Goal: Transaction & Acquisition: Purchase product/service

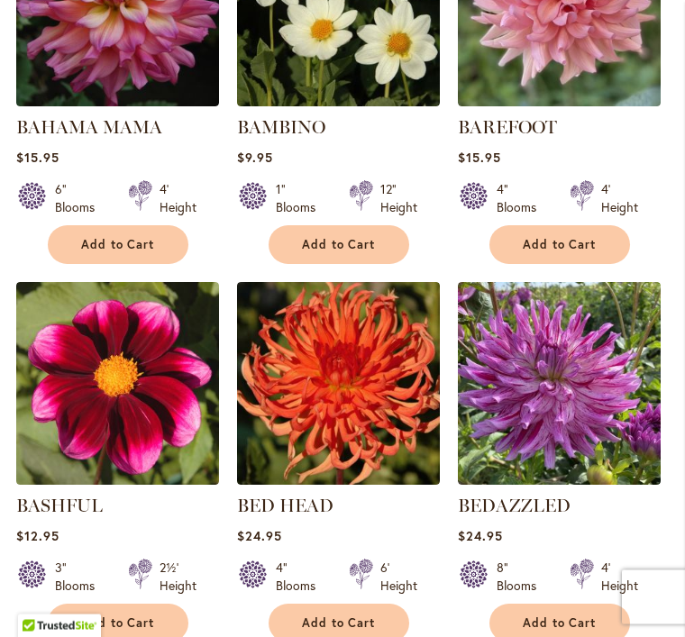
scroll to position [1064, 0]
click at [556, 252] on span "Add to Cart" at bounding box center [560, 244] width 74 height 15
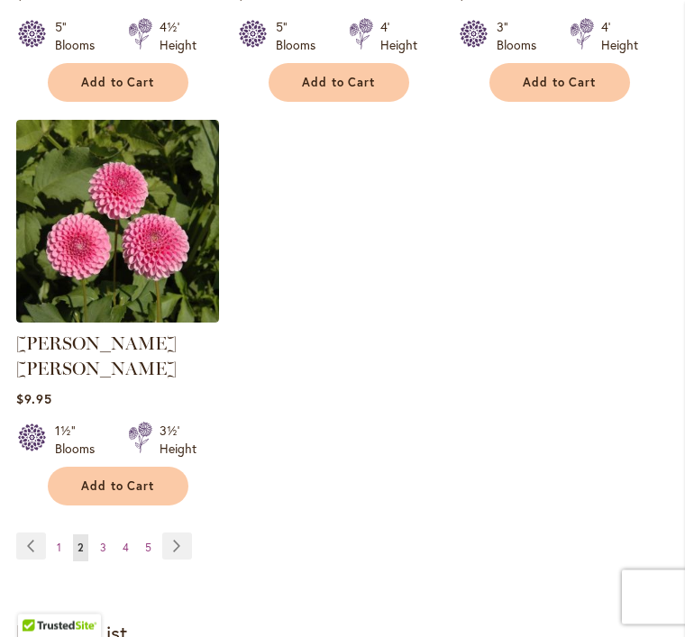
scroll to position [2410, 0]
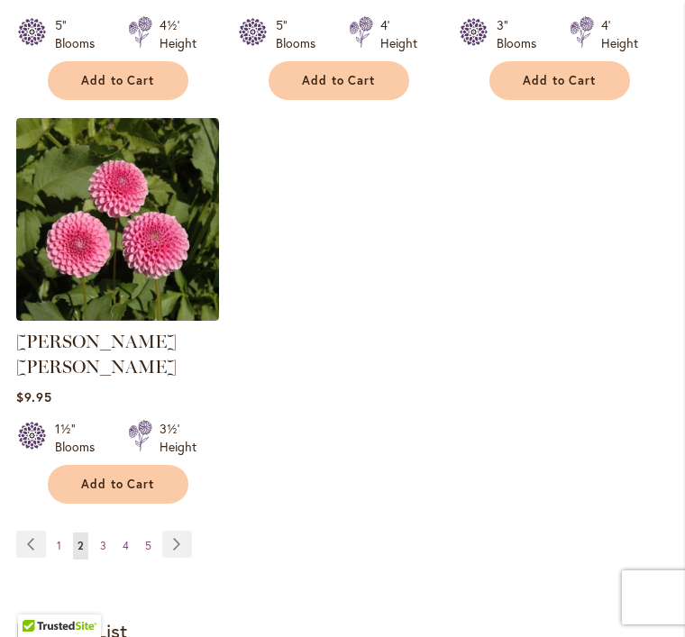
click at [189, 531] on link "Page Next" at bounding box center [177, 544] width 30 height 27
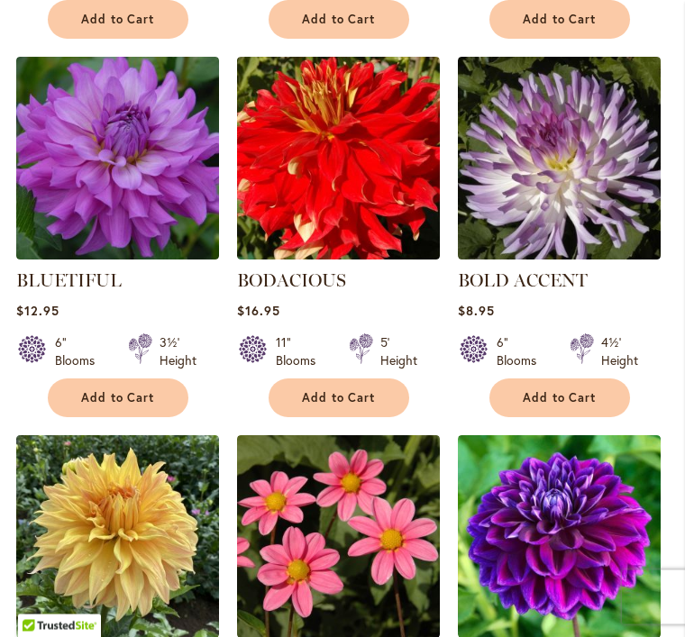
scroll to position [1290, 0]
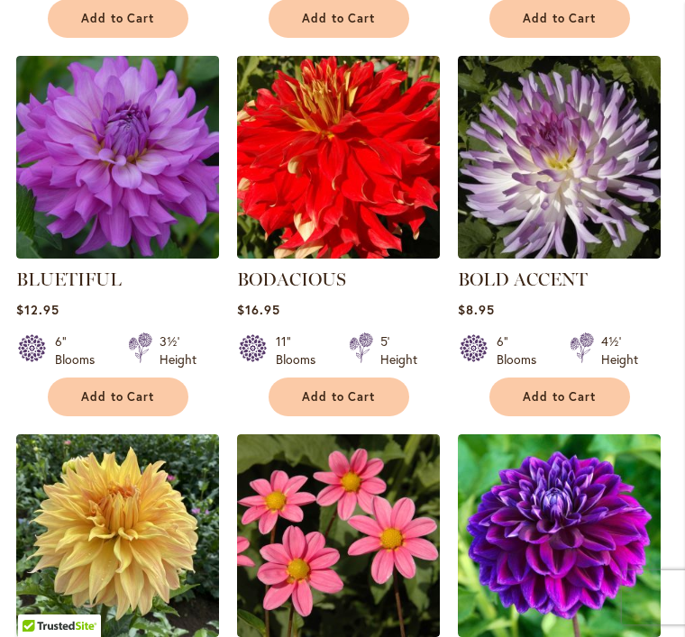
click at [120, 405] on span "Add to Cart" at bounding box center [118, 396] width 74 height 15
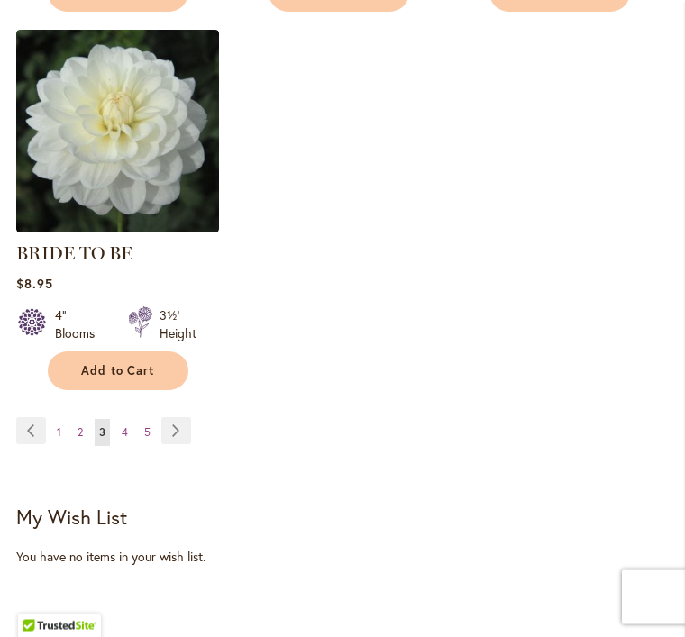
scroll to position [2499, 0]
click at [178, 444] on link "Page Next" at bounding box center [176, 430] width 30 height 27
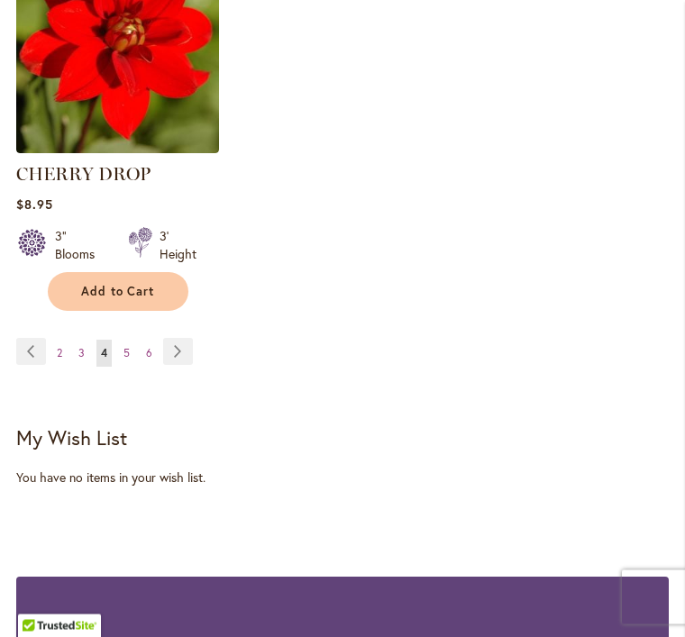
scroll to position [2556, 0]
click at [177, 365] on link "Page Next" at bounding box center [178, 351] width 30 height 27
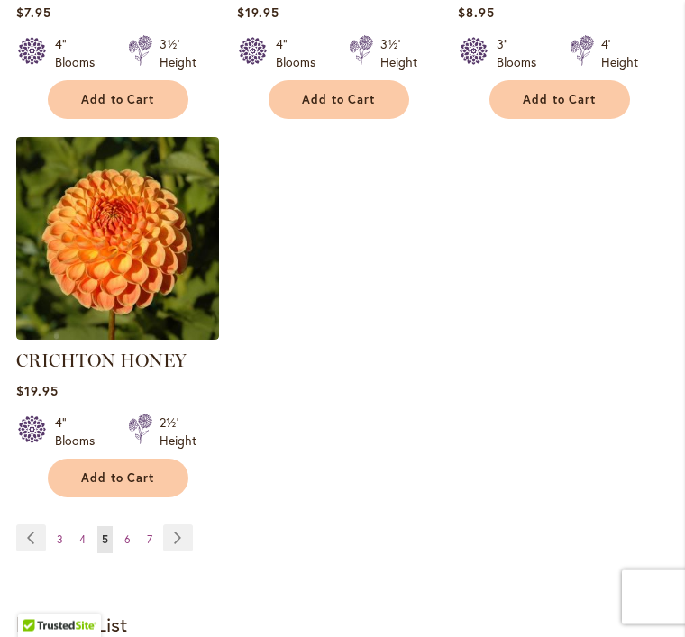
scroll to position [2420, 0]
click at [181, 524] on link "Page Next" at bounding box center [178, 537] width 30 height 27
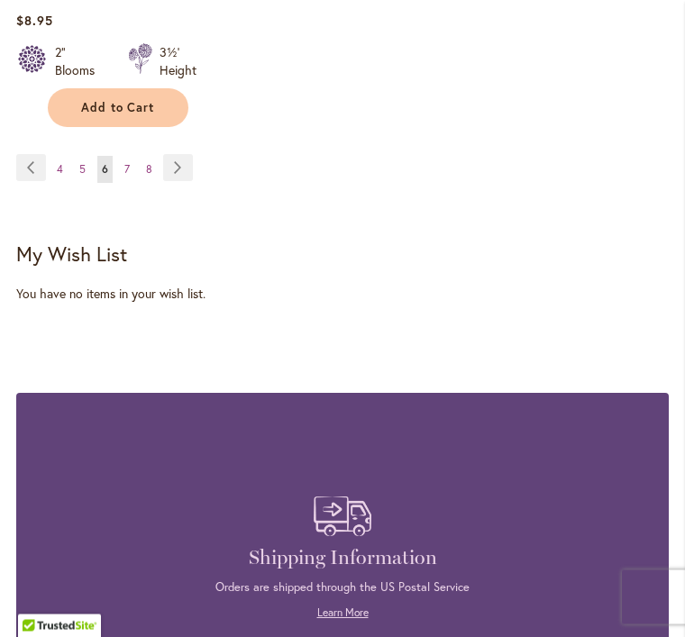
scroll to position [2791, 0]
click at [174, 154] on link "Page Next" at bounding box center [178, 167] width 30 height 27
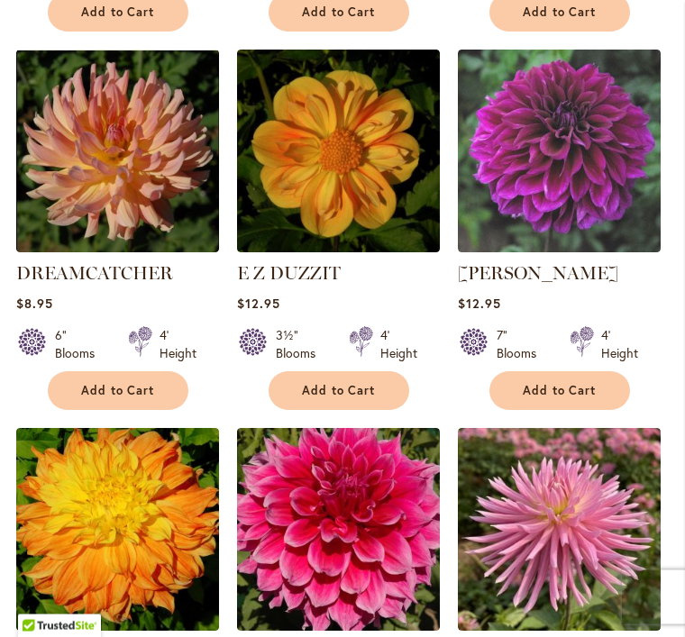
scroll to position [919, 0]
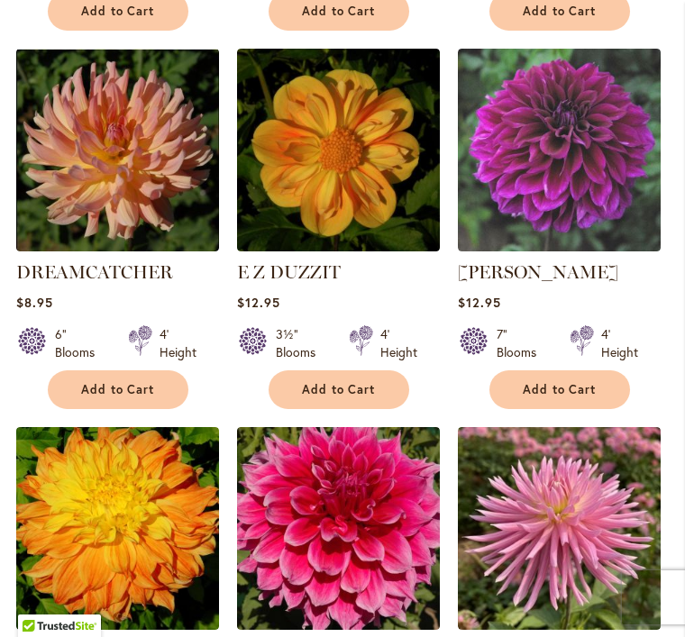
click at [105, 397] on span "Add to Cart" at bounding box center [118, 389] width 74 height 15
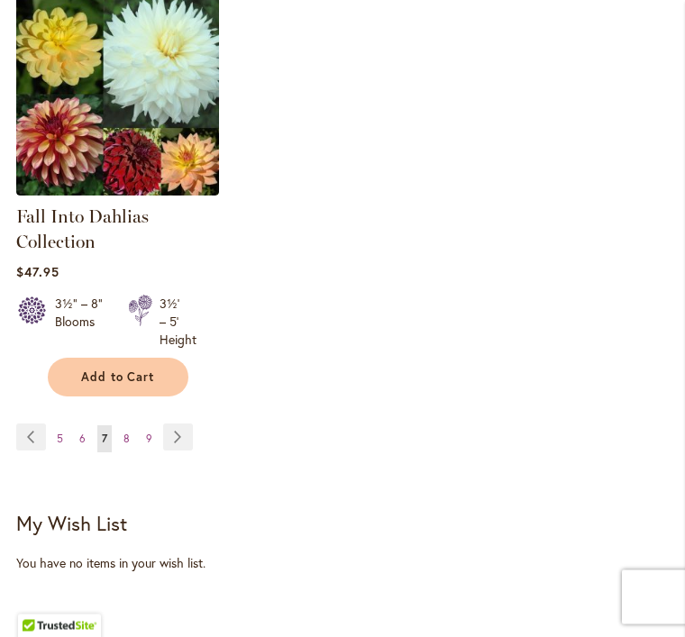
scroll to position [2555, 0]
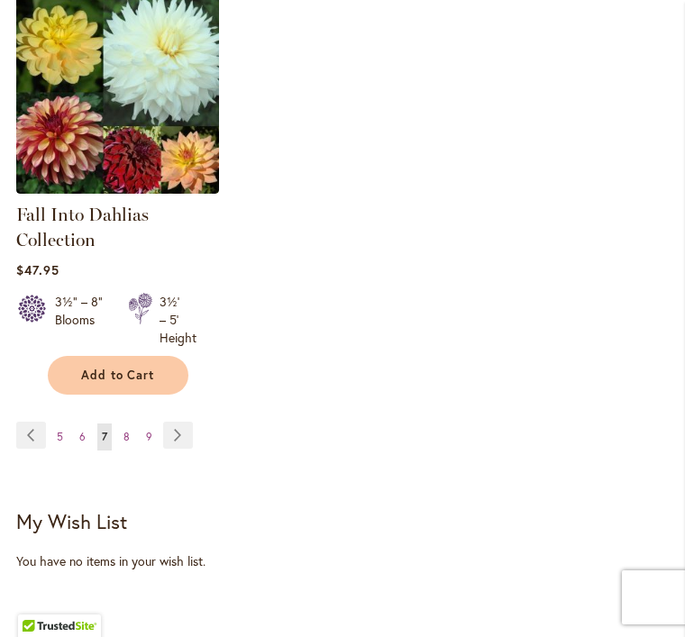
click at [180, 449] on link "Page Next" at bounding box center [178, 435] width 30 height 27
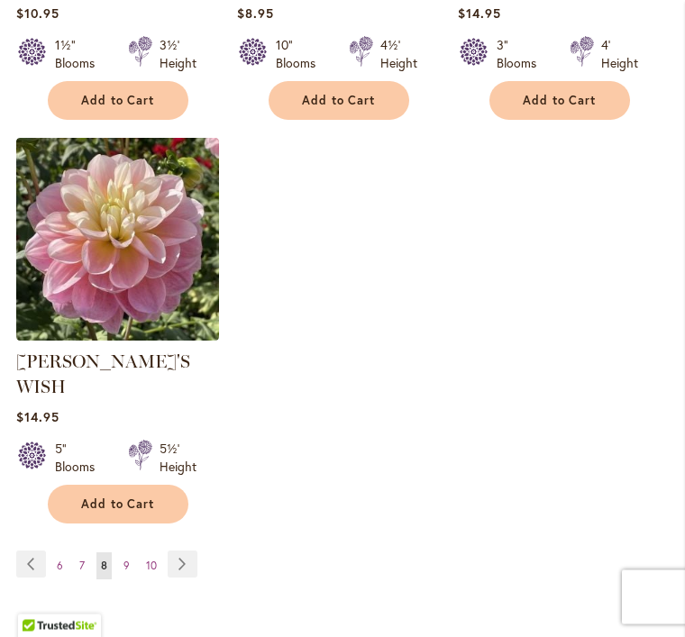
scroll to position [2420, 0]
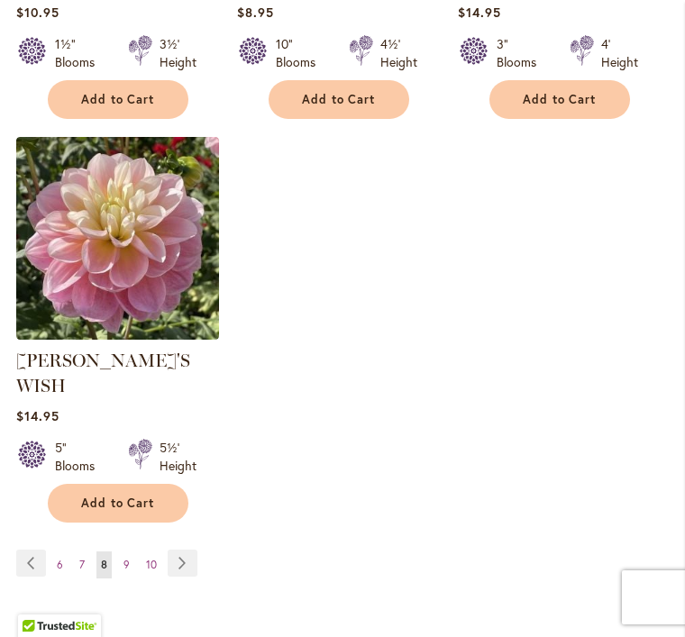
click at [115, 484] on button "Add to Cart" at bounding box center [118, 503] width 141 height 39
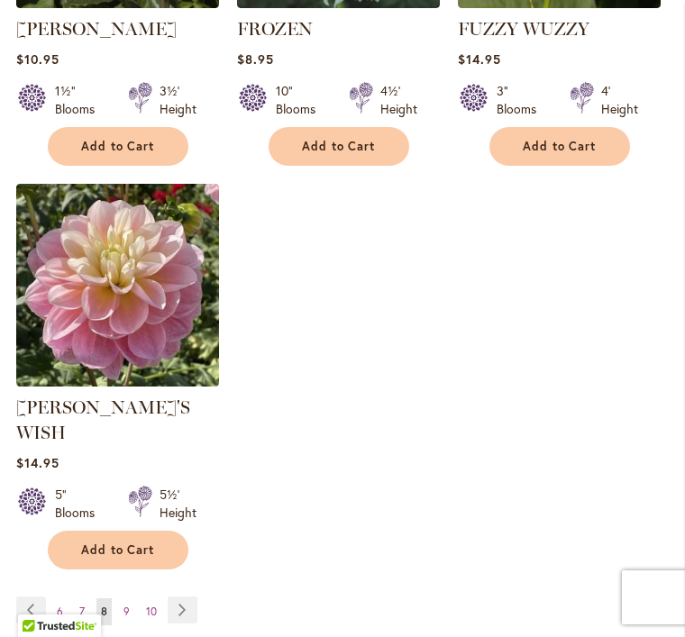
click at [182, 597] on link "Page Next" at bounding box center [183, 610] width 30 height 27
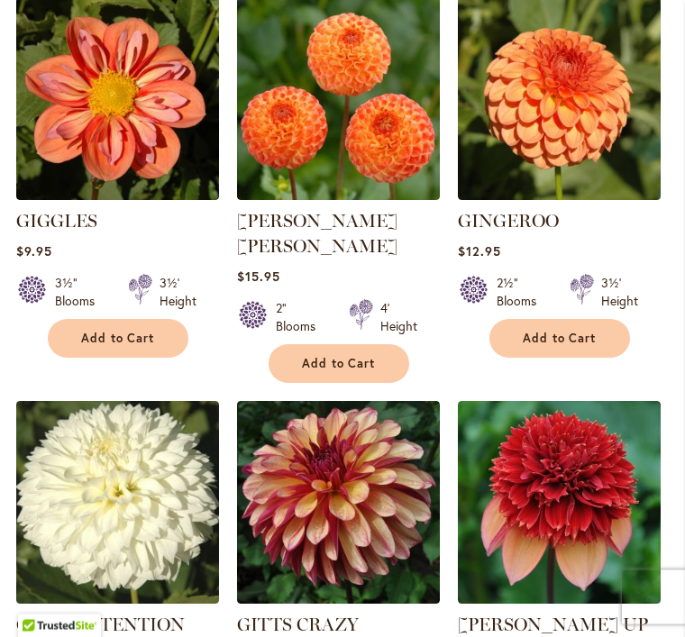
scroll to position [1399, 0]
click at [113, 331] on span "Add to Cart" at bounding box center [118, 338] width 74 height 15
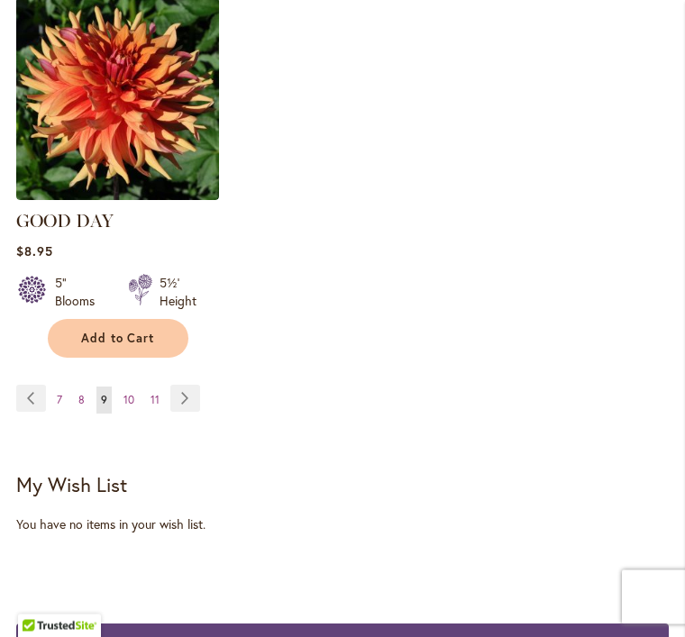
scroll to position [2609, 0]
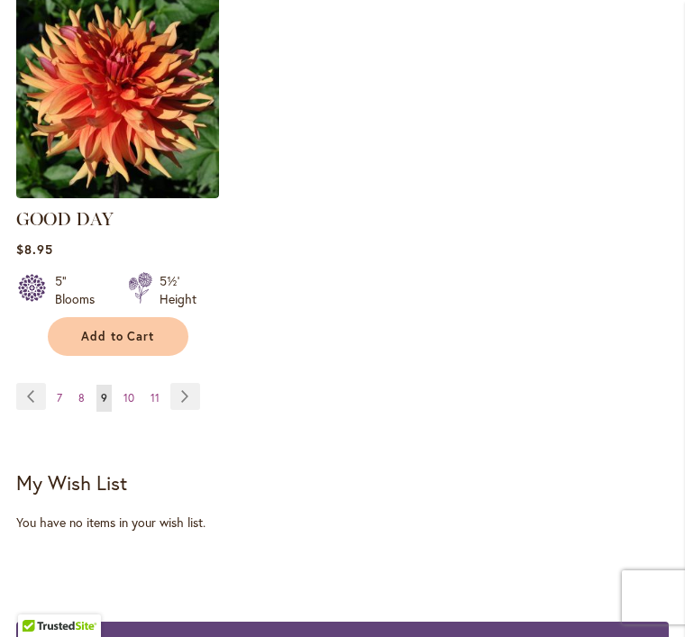
click at [182, 383] on link "Page Next" at bounding box center [185, 396] width 30 height 27
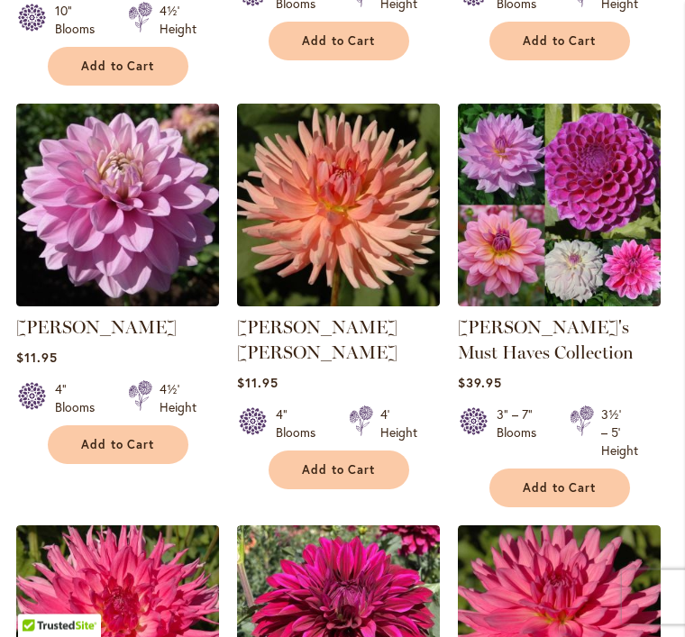
scroll to position [1646, 0]
click at [128, 452] on span "Add to Cart" at bounding box center [118, 444] width 74 height 15
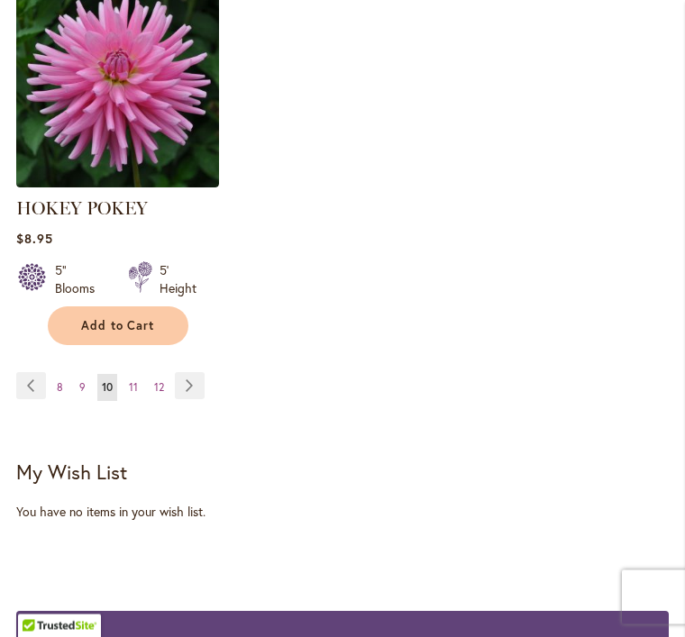
scroll to position [2612, 0]
click at [191, 397] on link "Page Next" at bounding box center [190, 385] width 30 height 27
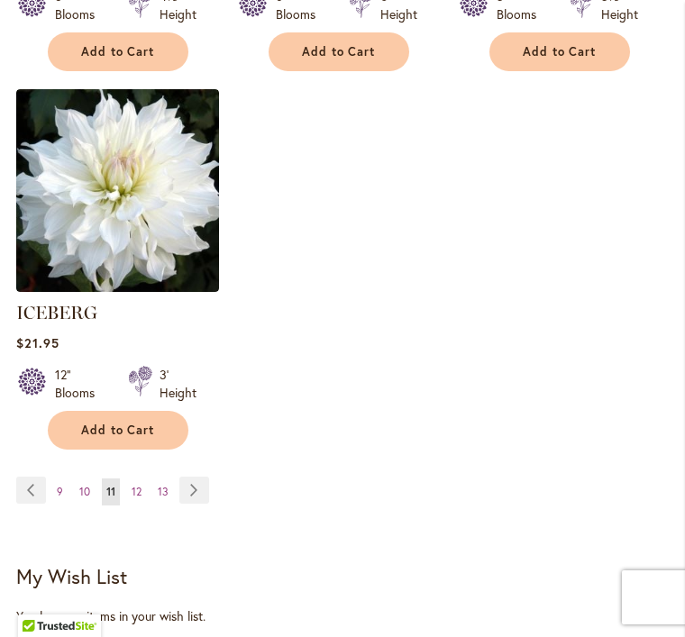
scroll to position [2448, 0]
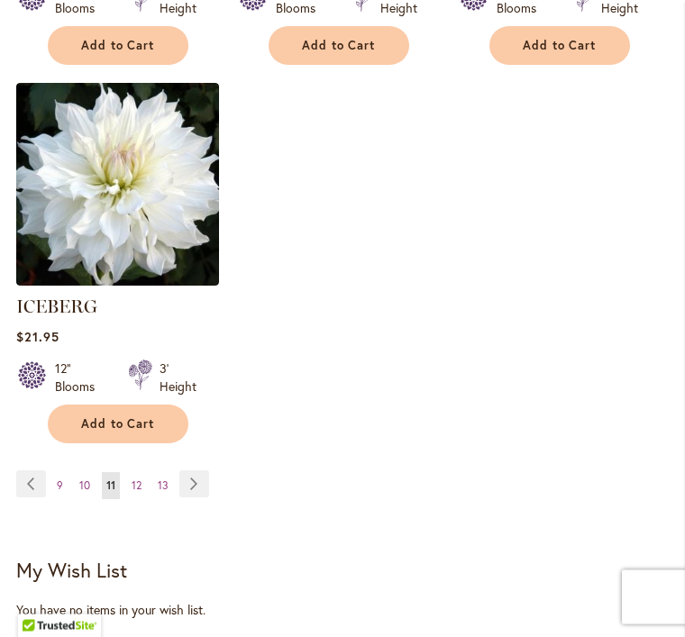
click at [205, 475] on link "Page Next" at bounding box center [194, 484] width 30 height 27
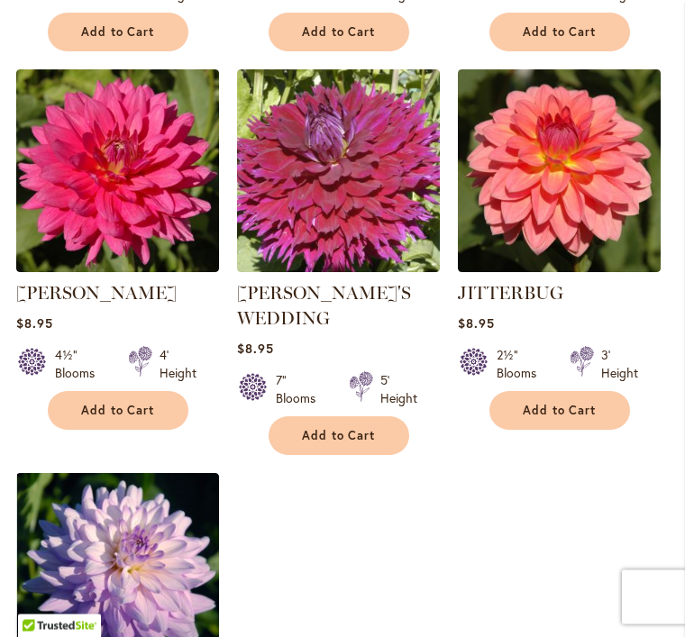
scroll to position [2078, 0]
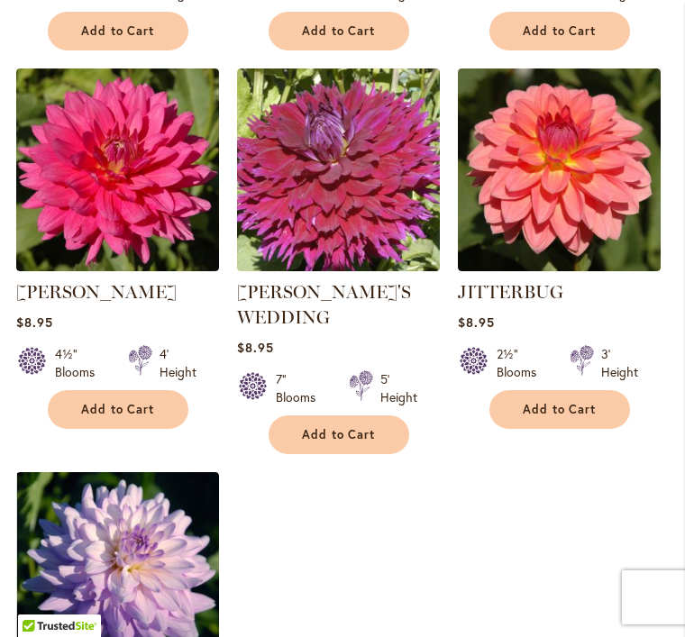
click at [572, 402] on span "Add to Cart" at bounding box center [560, 409] width 74 height 15
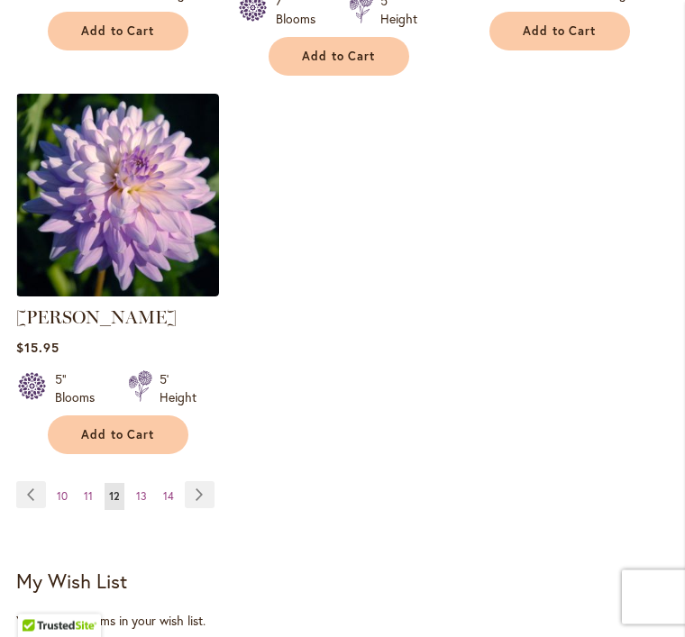
scroll to position [2503, 0]
click at [204, 481] on link "Page Next" at bounding box center [200, 494] width 30 height 27
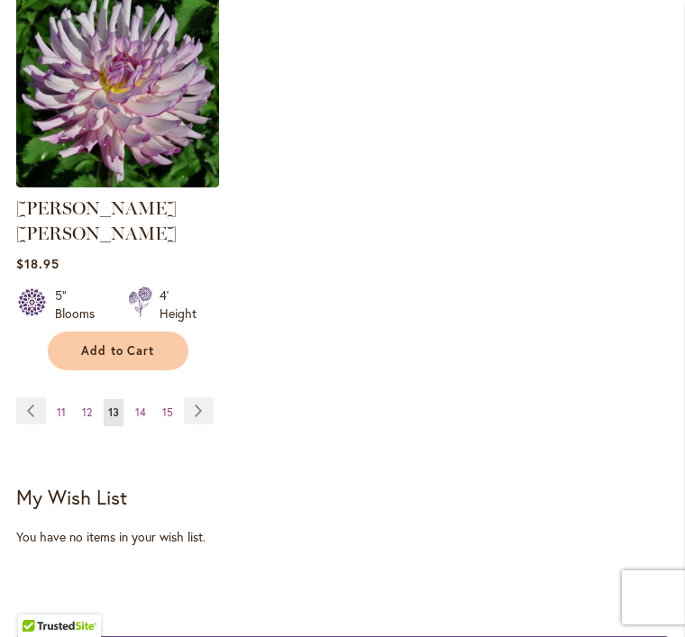
scroll to position [2527, 0]
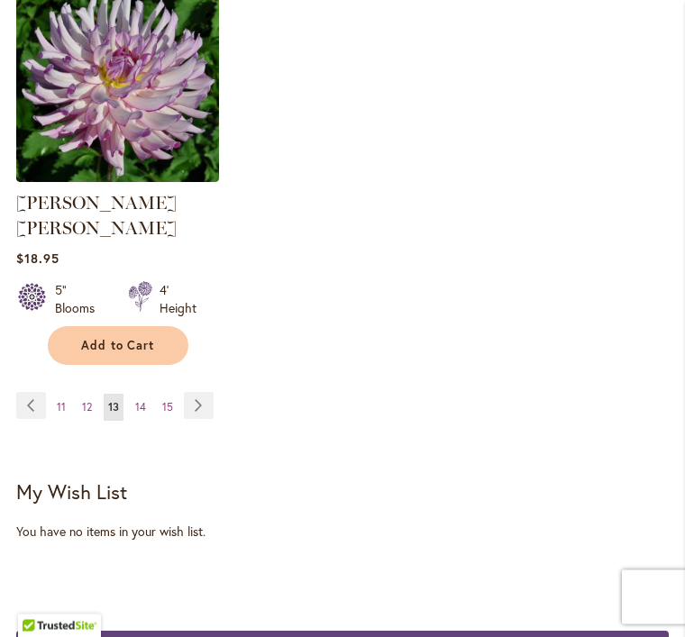
click at [197, 393] on link "Page Next" at bounding box center [199, 406] width 30 height 27
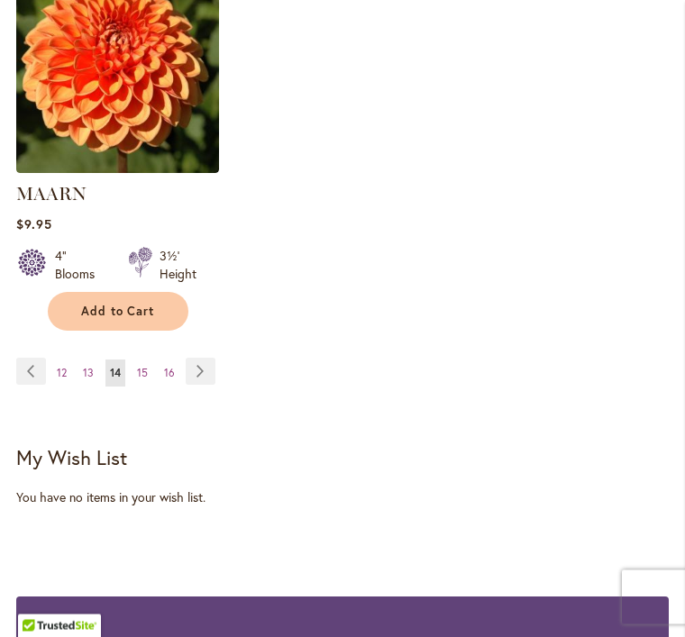
scroll to position [2564, 0]
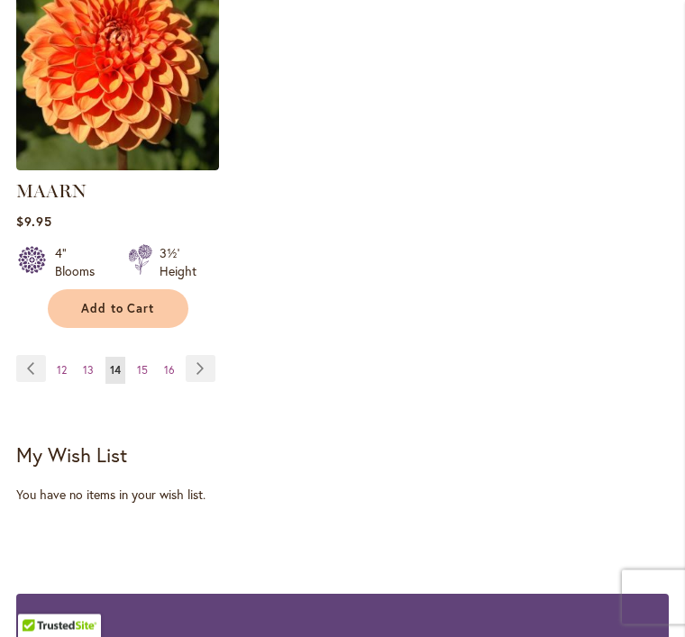
click at [204, 356] on link "Page Next" at bounding box center [201, 369] width 30 height 27
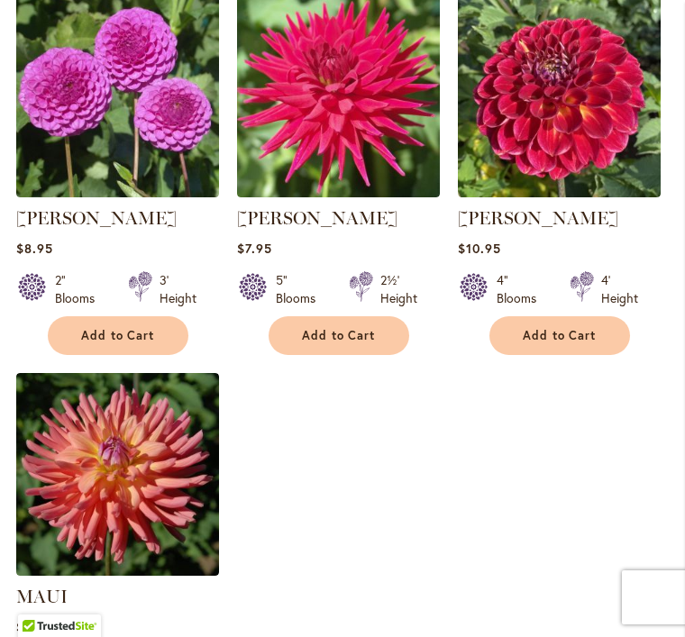
scroll to position [2133, 0]
click at [130, 344] on span "Add to Cart" at bounding box center [118, 336] width 74 height 15
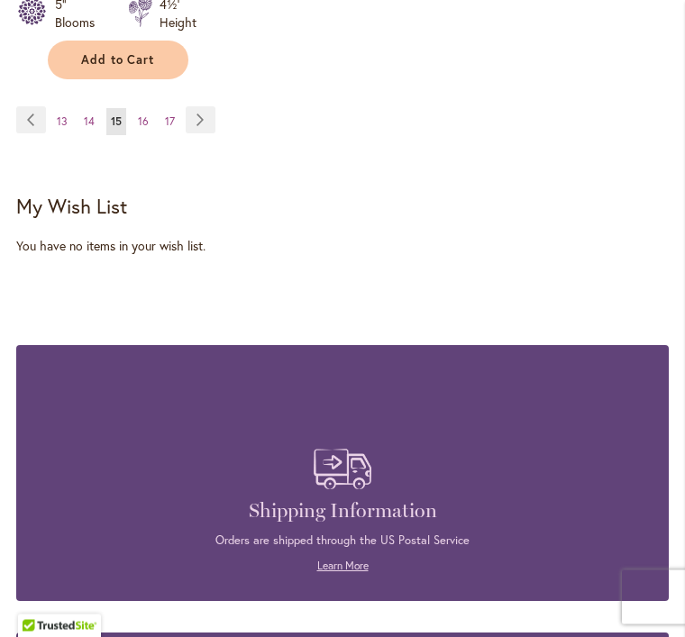
scroll to position [2835, 0]
click at [195, 133] on link "Page Next" at bounding box center [201, 119] width 30 height 27
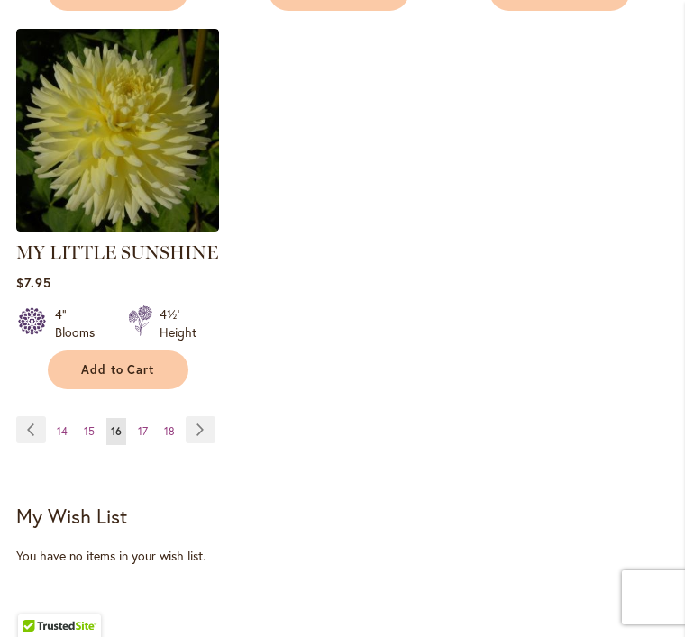
scroll to position [2506, 0]
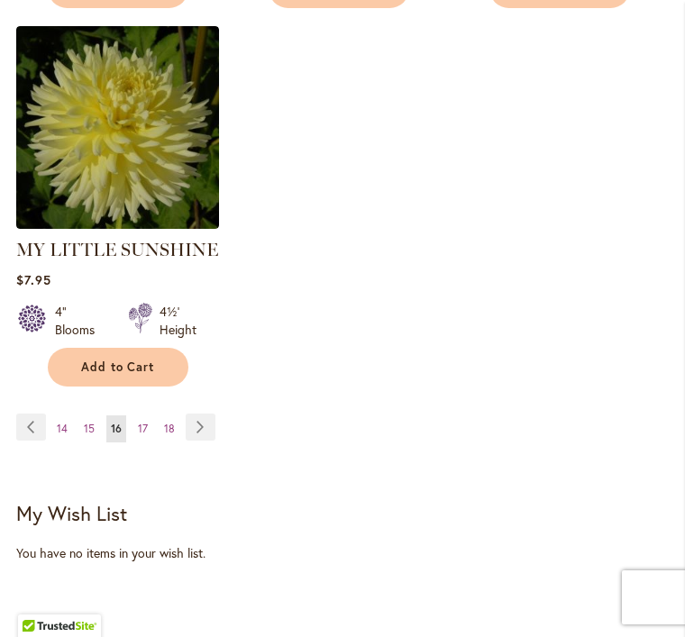
click at [200, 414] on link "Page Next" at bounding box center [201, 427] width 30 height 27
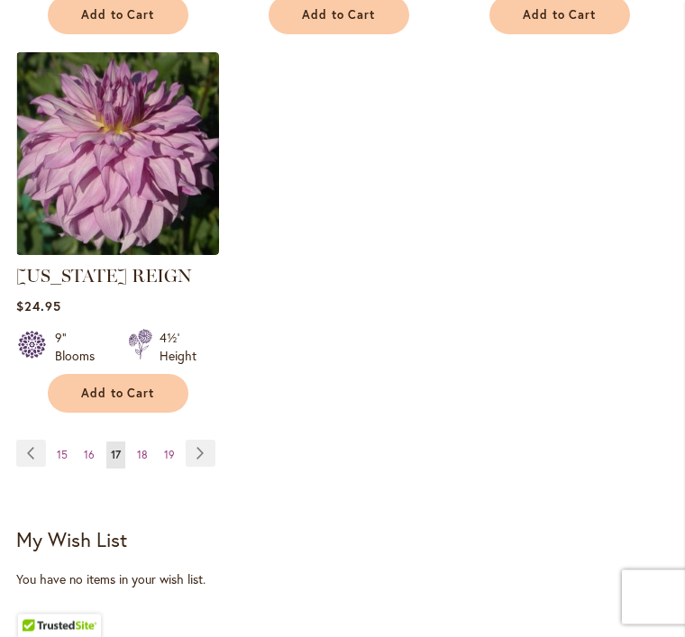
scroll to position [2442, 0]
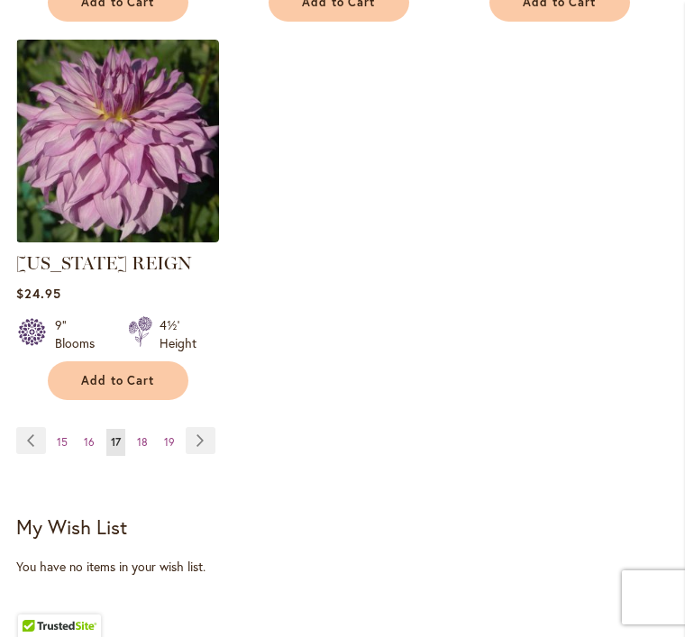
click at [202, 451] on link "Page Next" at bounding box center [201, 440] width 30 height 27
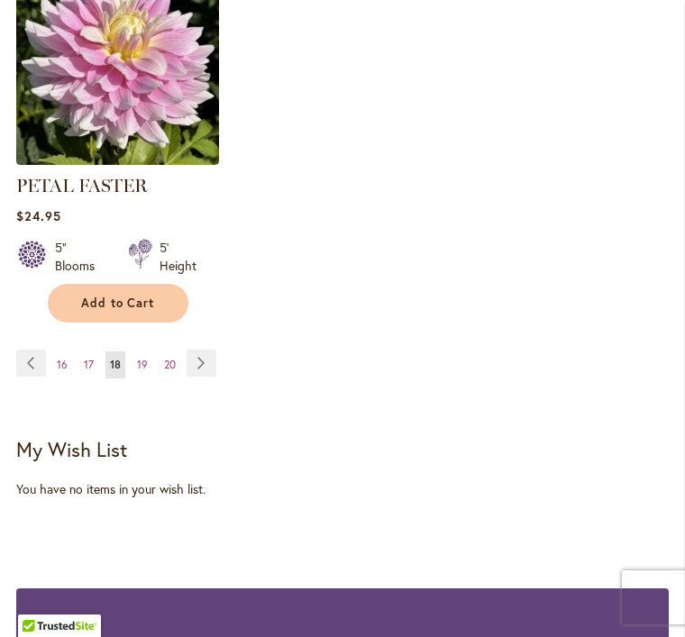
scroll to position [2593, 0]
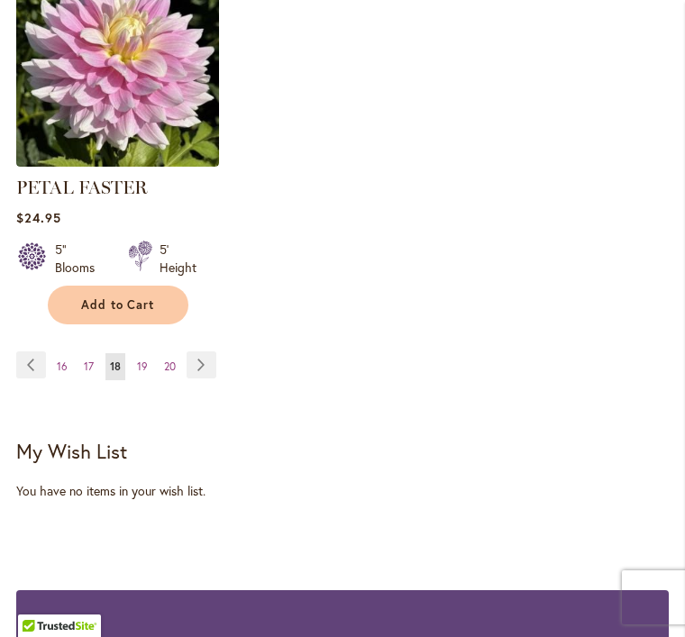
click at [196, 352] on link "Page Next" at bounding box center [202, 364] width 30 height 27
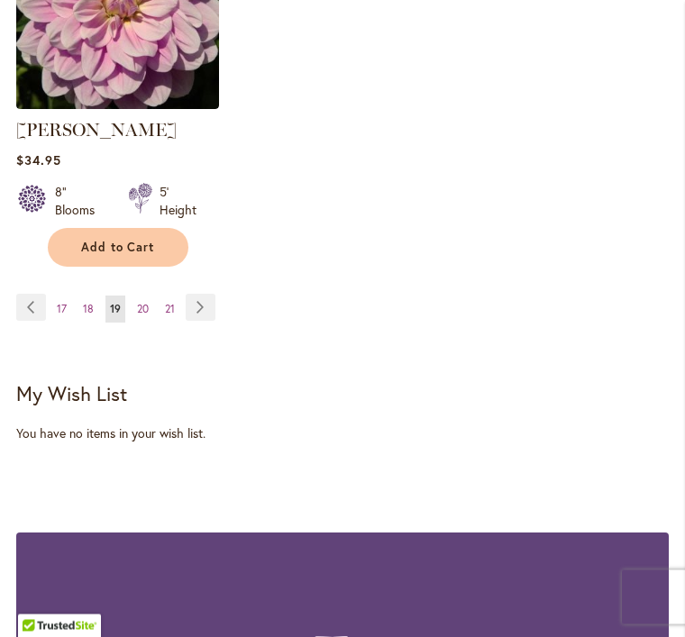
scroll to position [2601, 0]
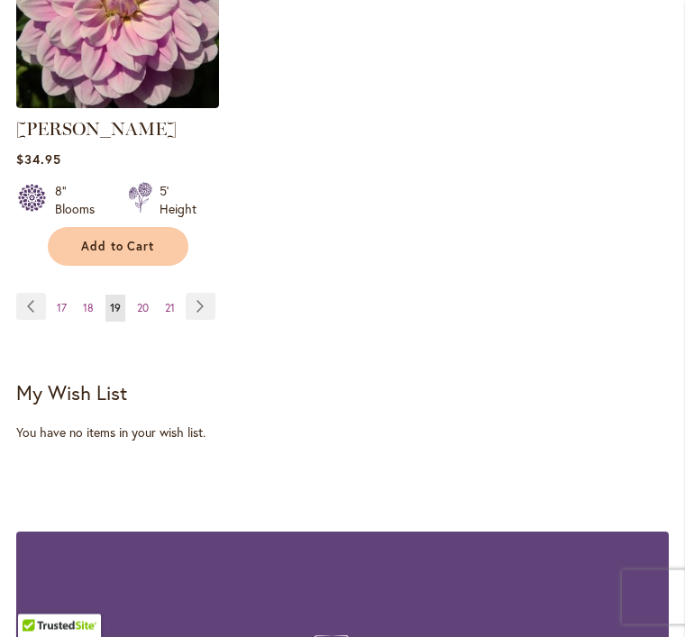
click at [201, 321] on link "Page Next" at bounding box center [201, 307] width 30 height 27
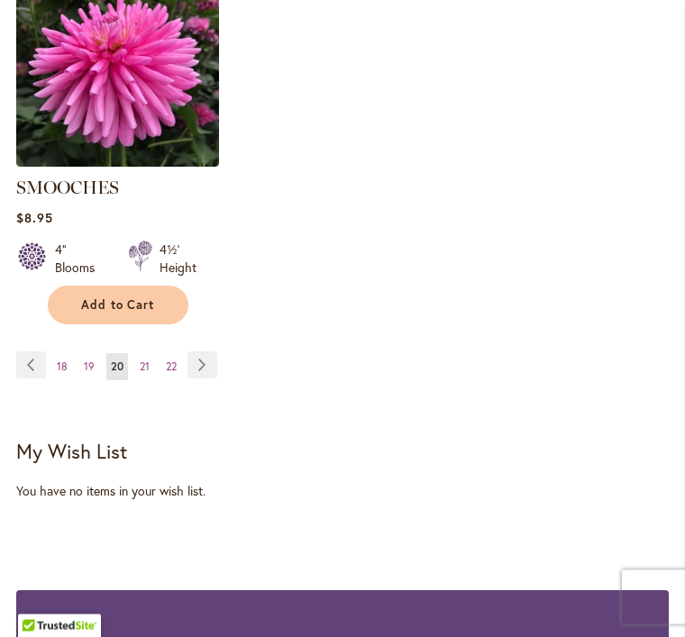
scroll to position [2543, 0]
click at [210, 351] on link "Page Next" at bounding box center [202, 364] width 30 height 27
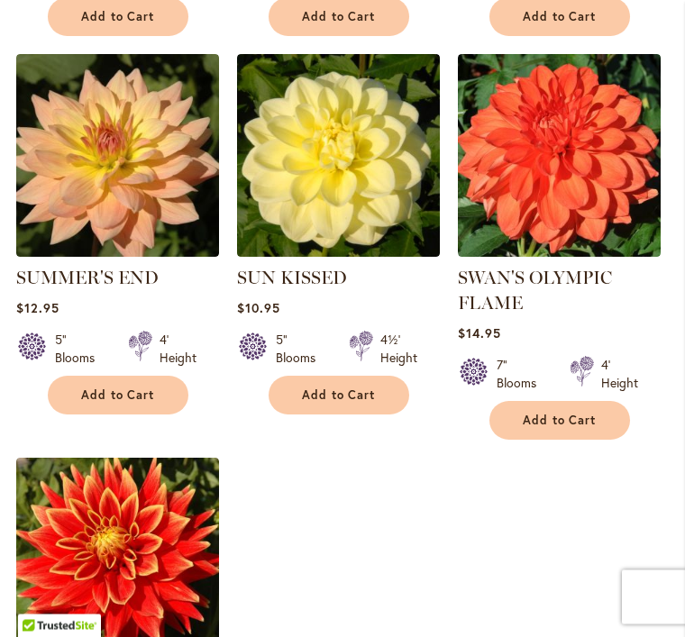
scroll to position [2049, 0]
click at [110, 403] on span "Add to Cart" at bounding box center [118, 394] width 74 height 15
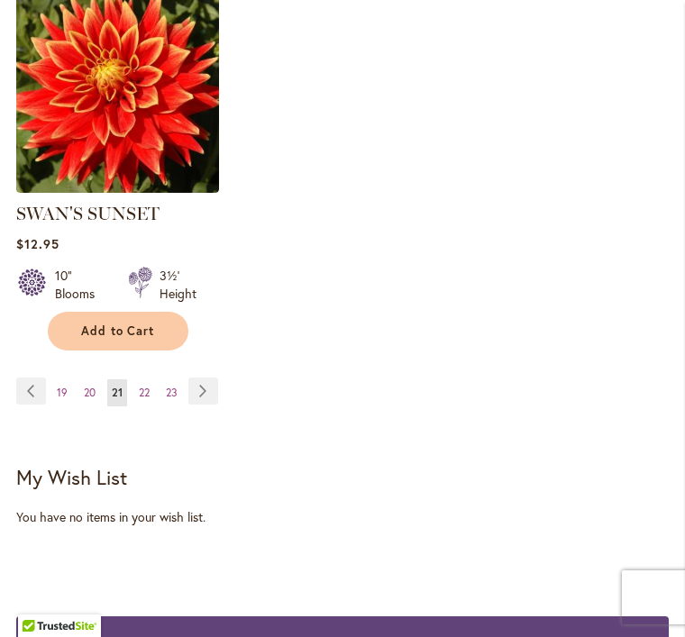
scroll to position [2567, 0]
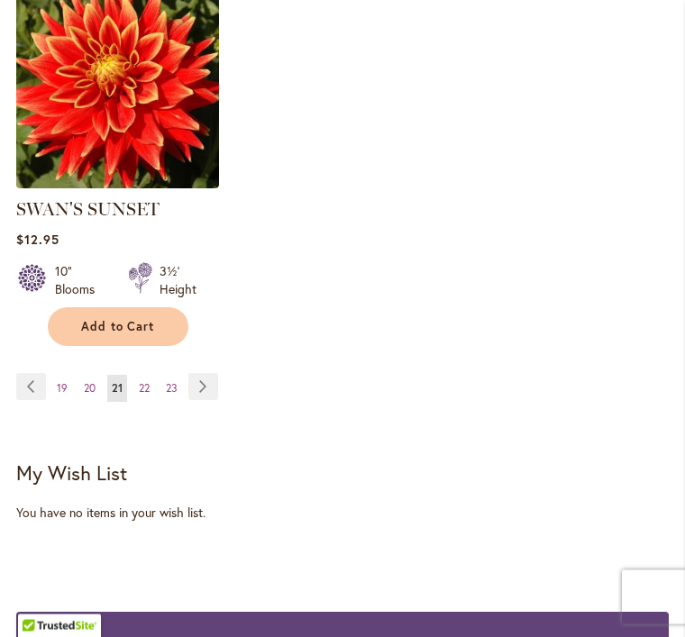
click at [214, 400] on link "Page Next" at bounding box center [203, 387] width 30 height 27
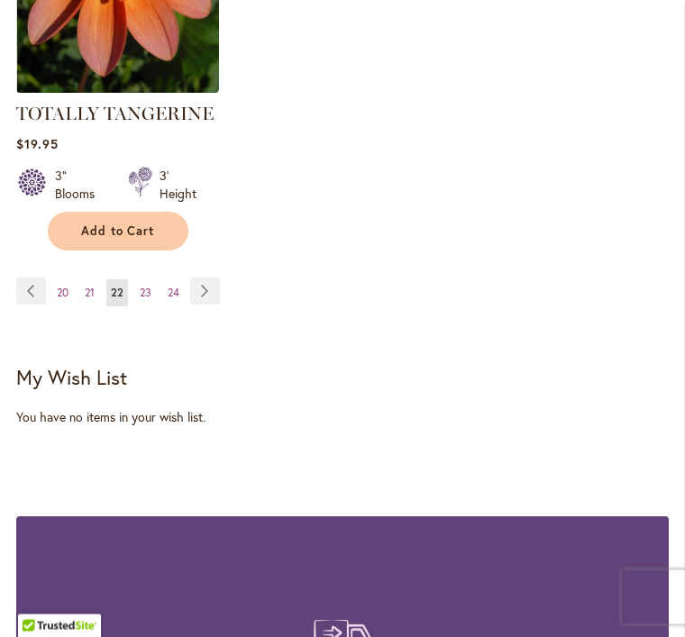
scroll to position [2592, 0]
click at [211, 302] on link "Page Next" at bounding box center [205, 291] width 30 height 27
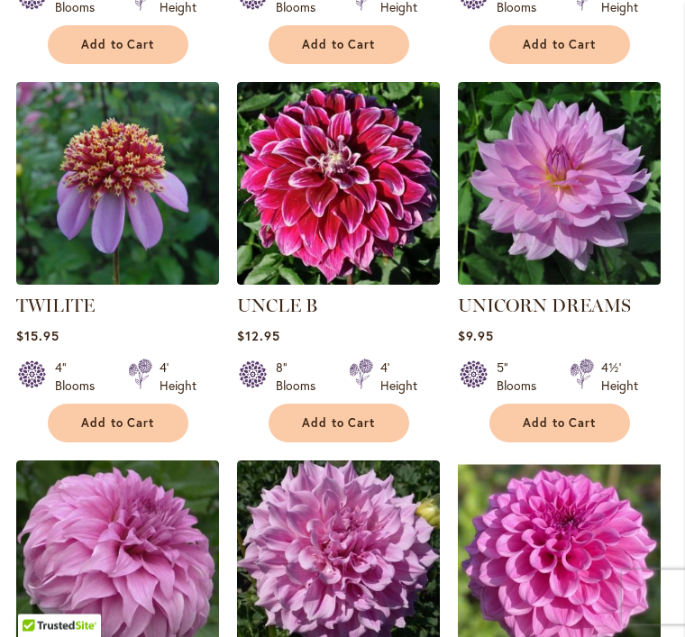
scroll to position [886, 0]
click at [583, 431] on span "Add to Cart" at bounding box center [560, 422] width 74 height 15
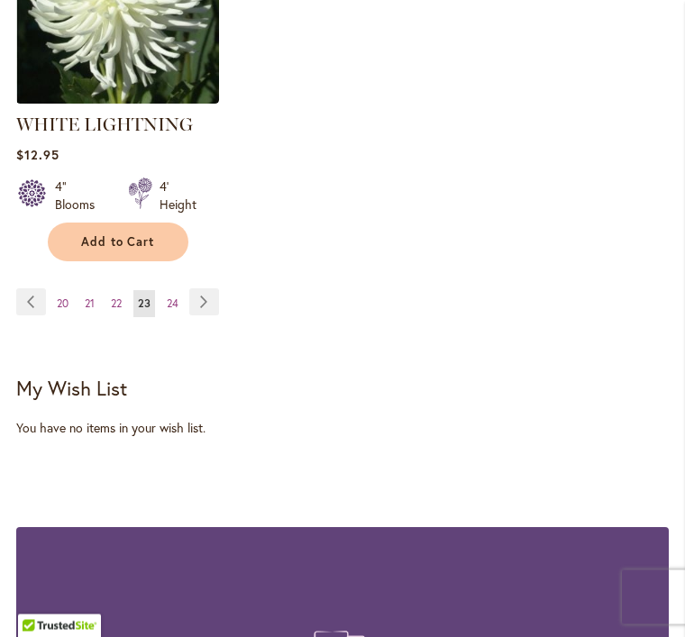
scroll to position [2653, 0]
click at [208, 296] on link "Page Next" at bounding box center [204, 301] width 30 height 27
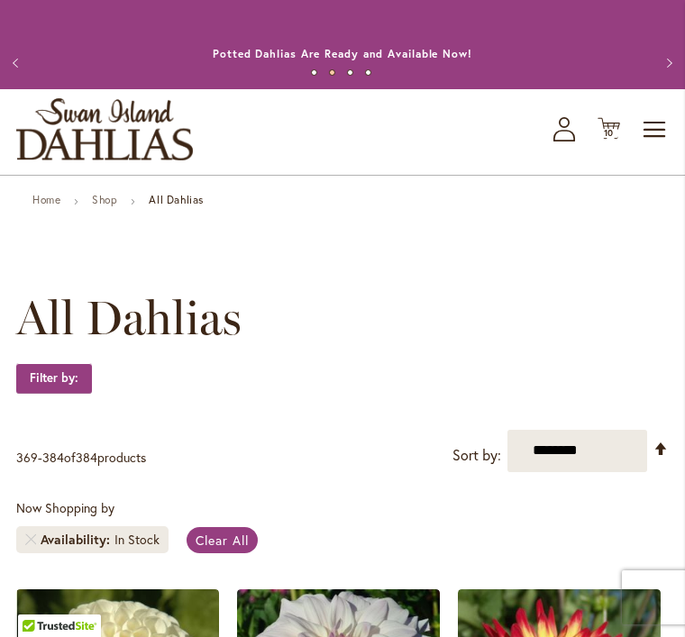
click at [609, 139] on span "10" at bounding box center [609, 133] width 11 height 12
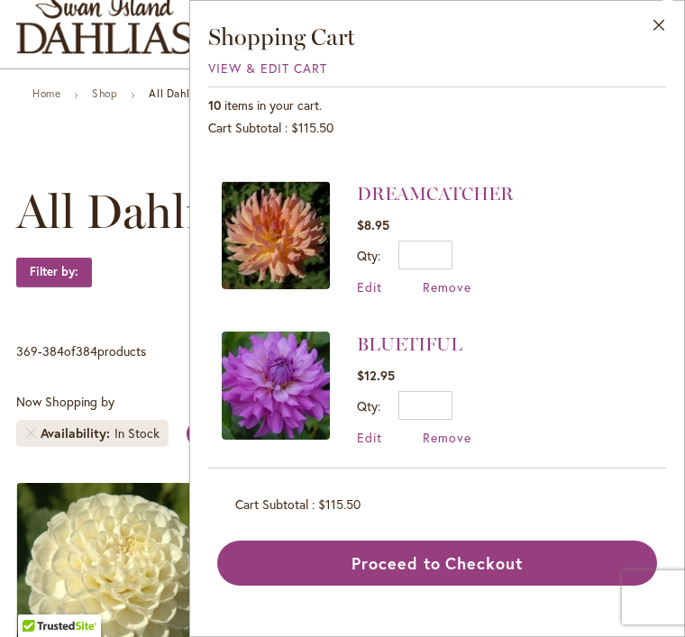
scroll to position [1028, 0]
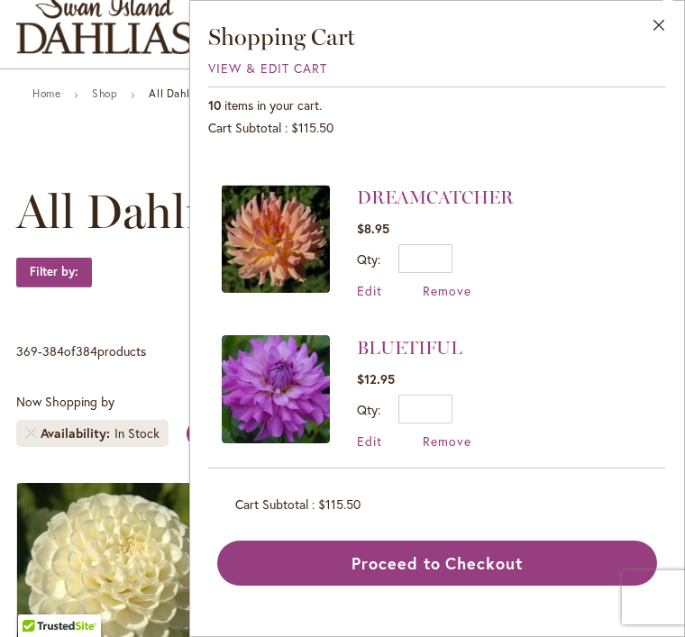
click at [447, 433] on span "Remove" at bounding box center [447, 441] width 49 height 17
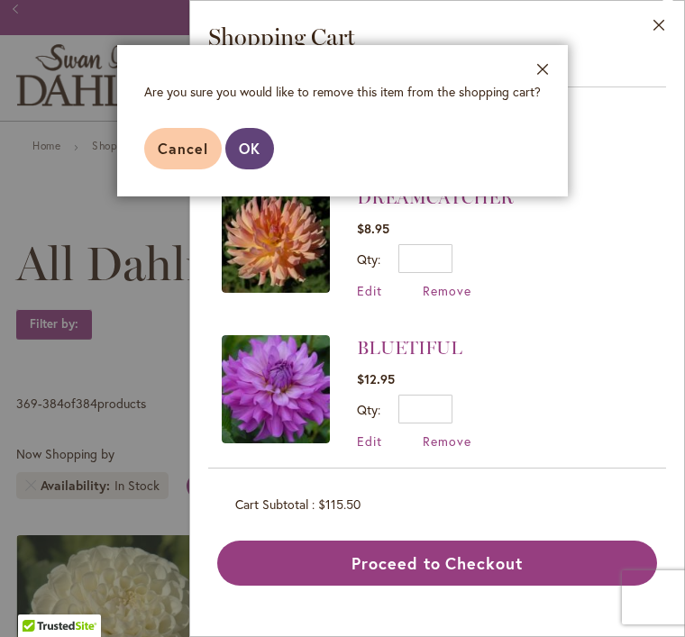
scroll to position [58, 0]
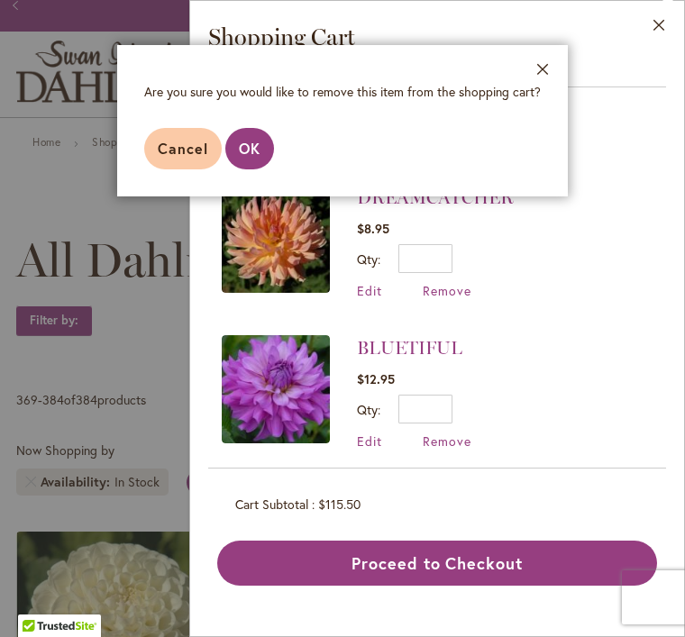
click at [258, 151] on span "OK" at bounding box center [250, 148] width 22 height 19
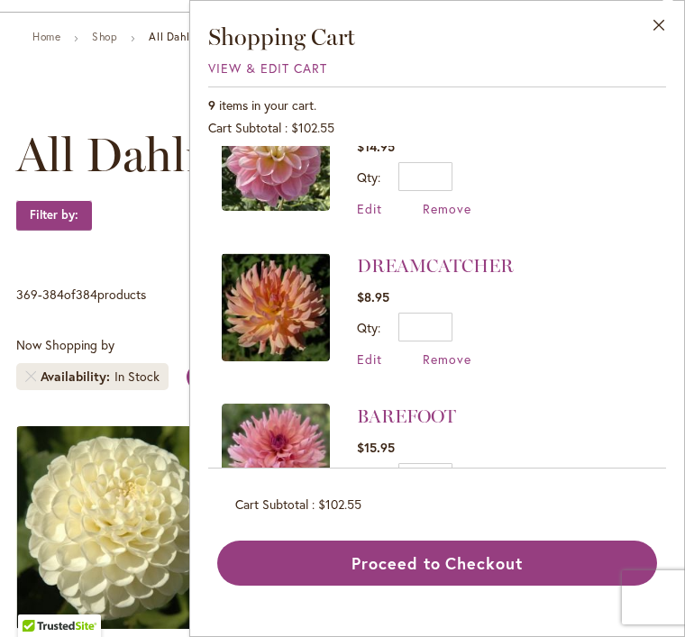
scroll to position [961, 0]
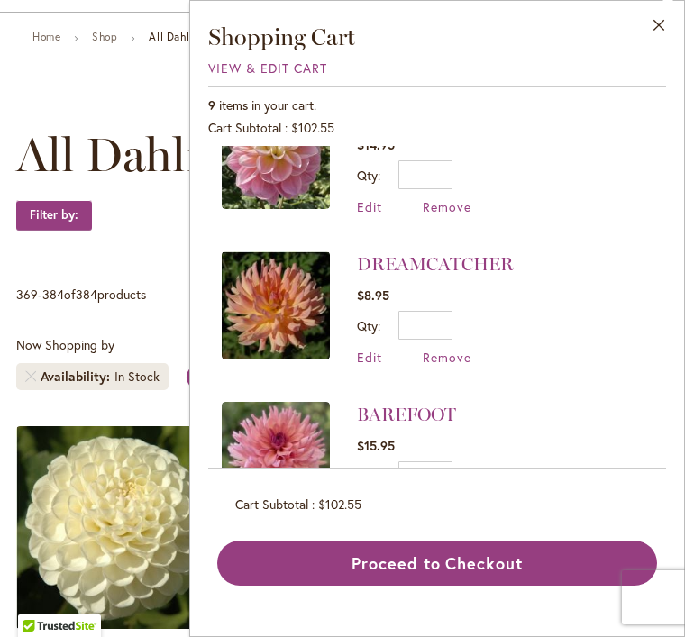
click at [442, 499] on span "Remove" at bounding box center [447, 507] width 49 height 17
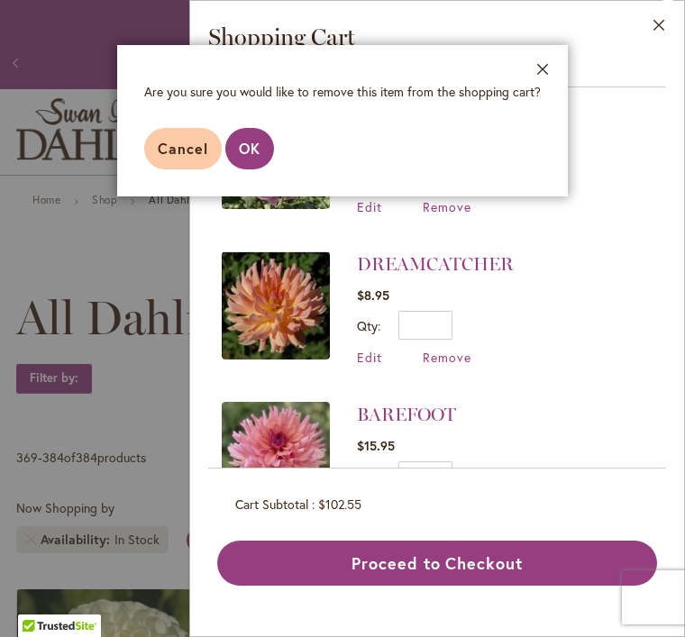
scroll to position [58, 0]
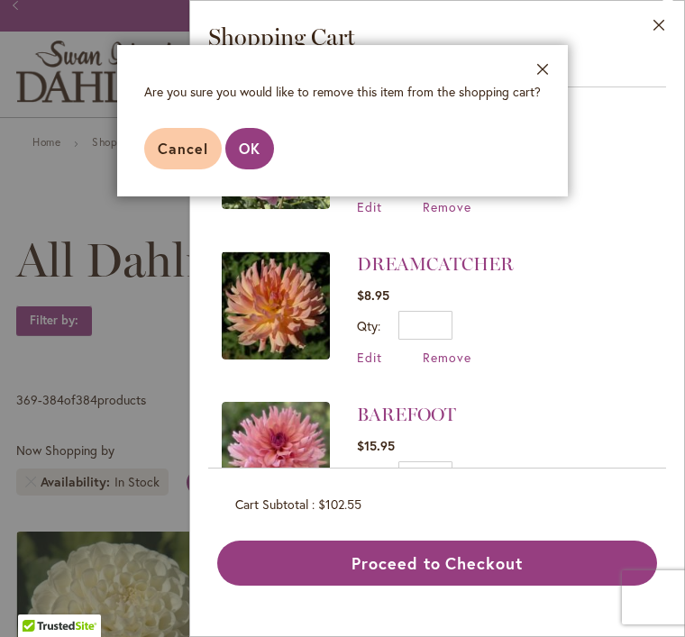
click at [248, 140] on span "OK" at bounding box center [250, 148] width 22 height 19
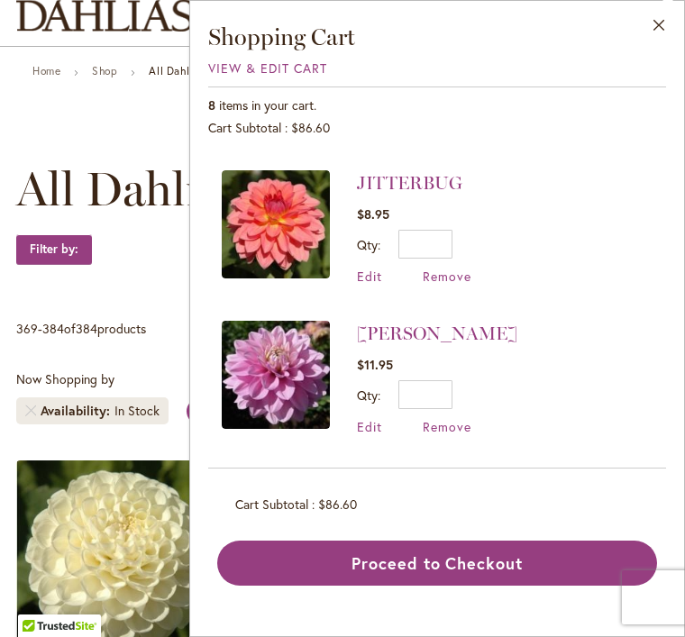
scroll to position [442, 0]
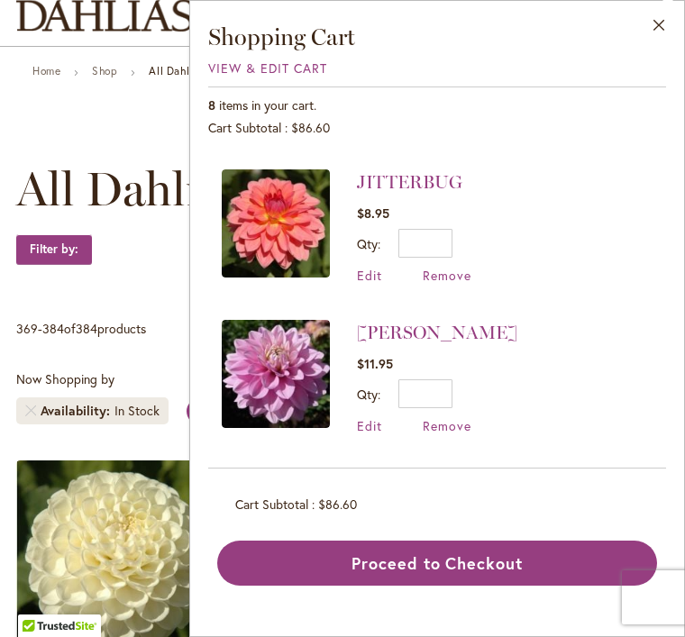
click at [438, 422] on span "Remove" at bounding box center [447, 425] width 49 height 17
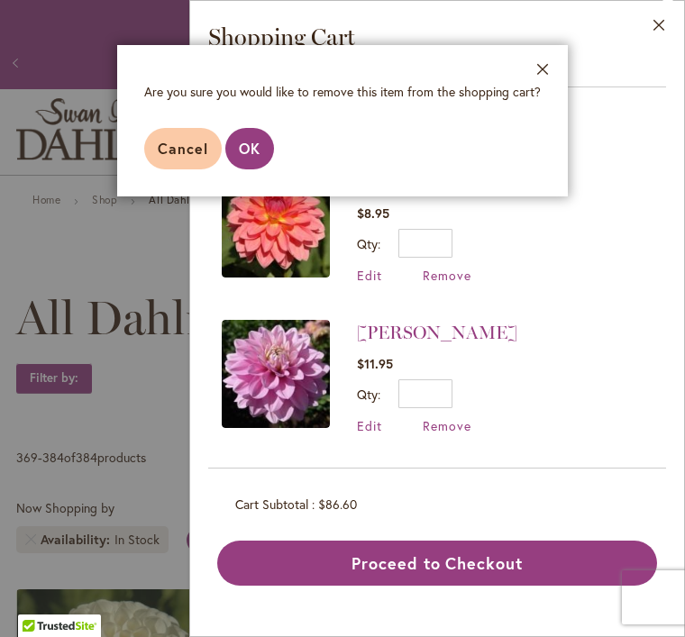
scroll to position [58, 0]
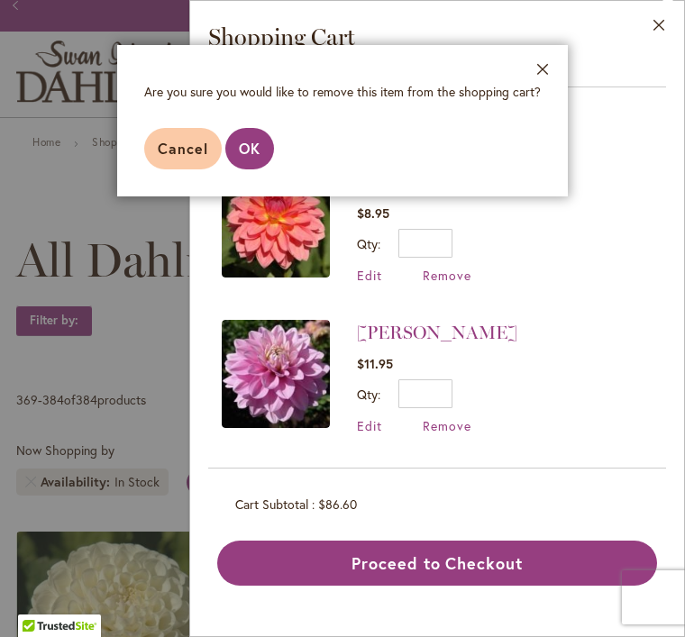
click at [241, 143] on span "OK" at bounding box center [250, 148] width 22 height 19
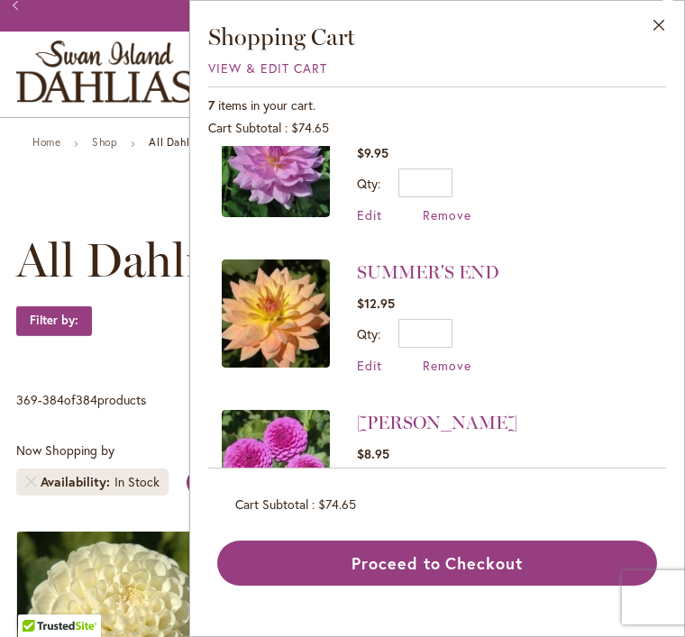
scroll to position [48, 0]
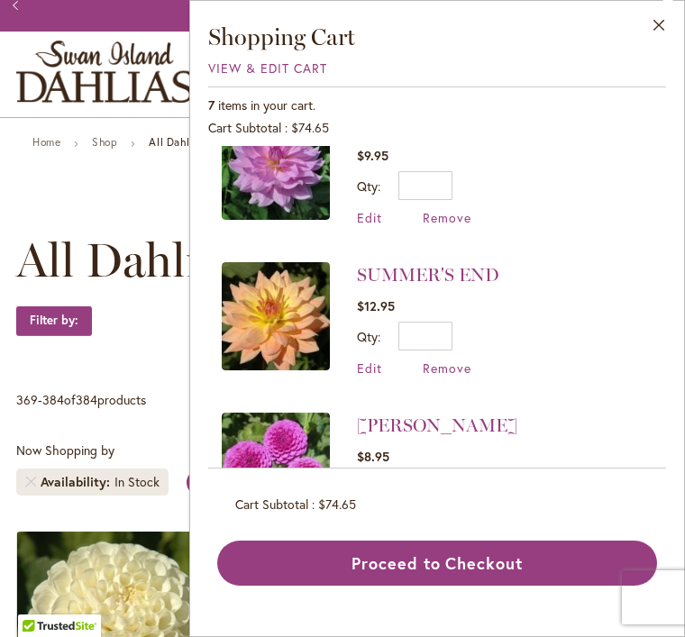
click at [443, 360] on span "Remove" at bounding box center [447, 368] width 49 height 17
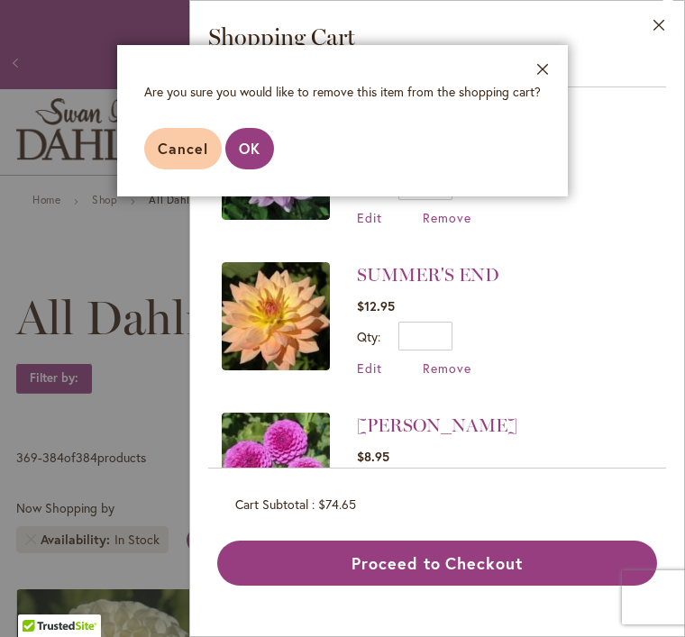
click at [246, 203] on aside "Close Are you sure you would like to remove this item from the shopping cart? C…" at bounding box center [342, 318] width 685 height 637
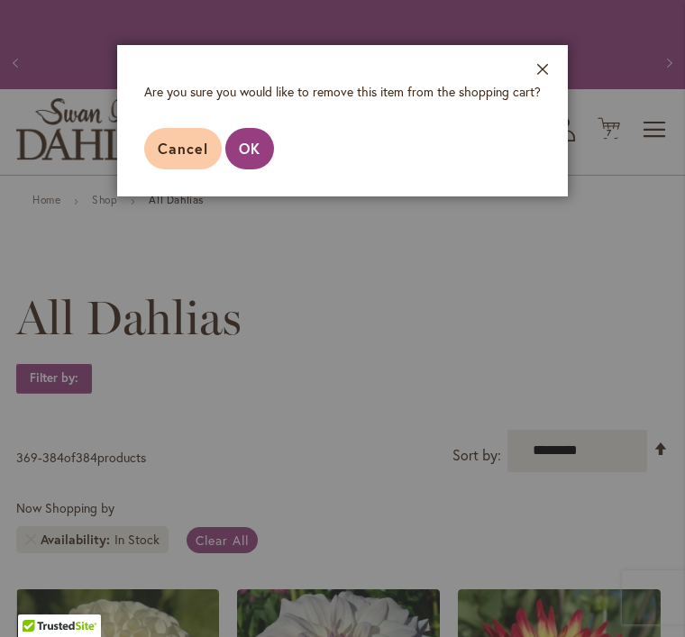
click at [256, 206] on aside "Close Are you sure you would like to remove this item from the shopping cart? C…" at bounding box center [342, 318] width 685 height 637
click at [541, 128] on footer "Cancel OK" at bounding box center [342, 149] width 451 height 96
click at [545, 127] on footer "Cancel OK" at bounding box center [342, 149] width 451 height 96
click at [533, 129] on footer "Cancel OK" at bounding box center [342, 149] width 451 height 96
click at [175, 209] on aside "Close Are you sure you would like to remove this item from the shopping cart? C…" at bounding box center [342, 318] width 685 height 637
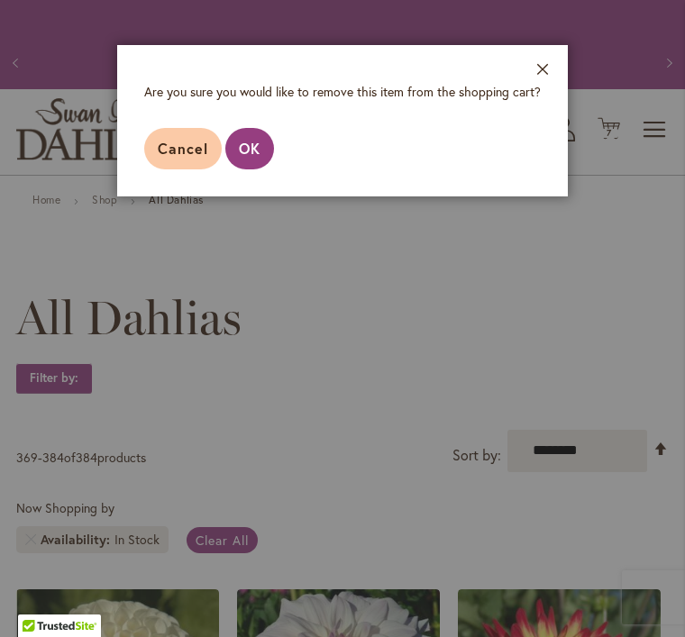
click at [179, 143] on span "Cancel" at bounding box center [183, 148] width 50 height 19
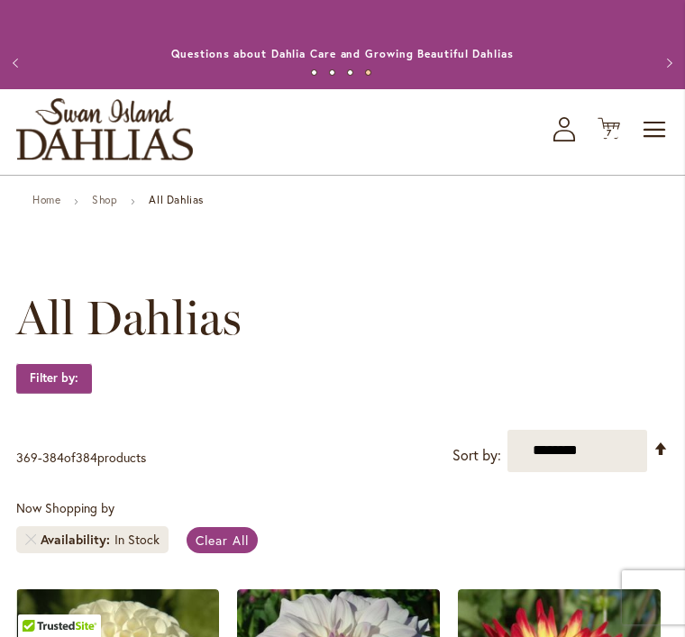
click at [610, 139] on span "7" at bounding box center [608, 133] width 5 height 12
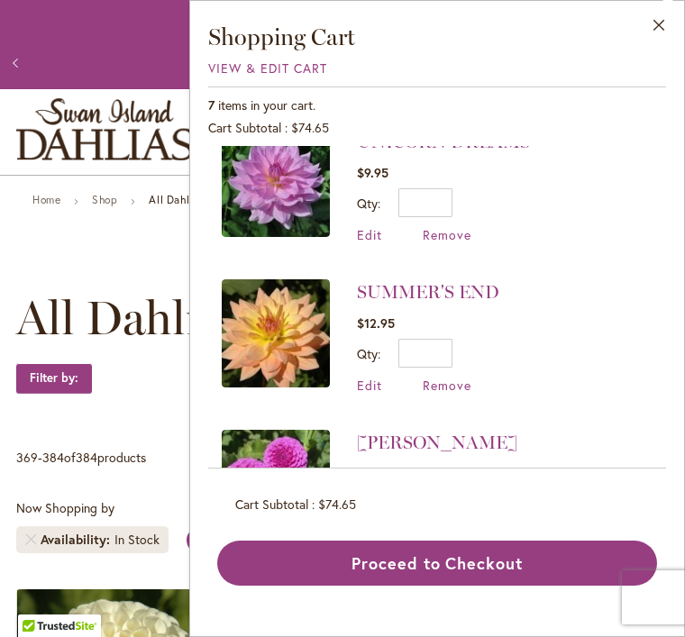
scroll to position [32, 0]
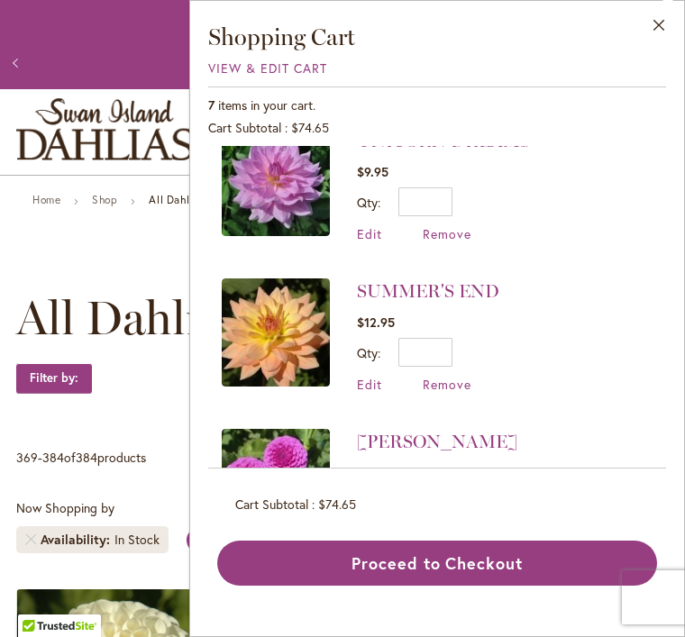
click at [439, 379] on span "Remove" at bounding box center [447, 384] width 49 height 17
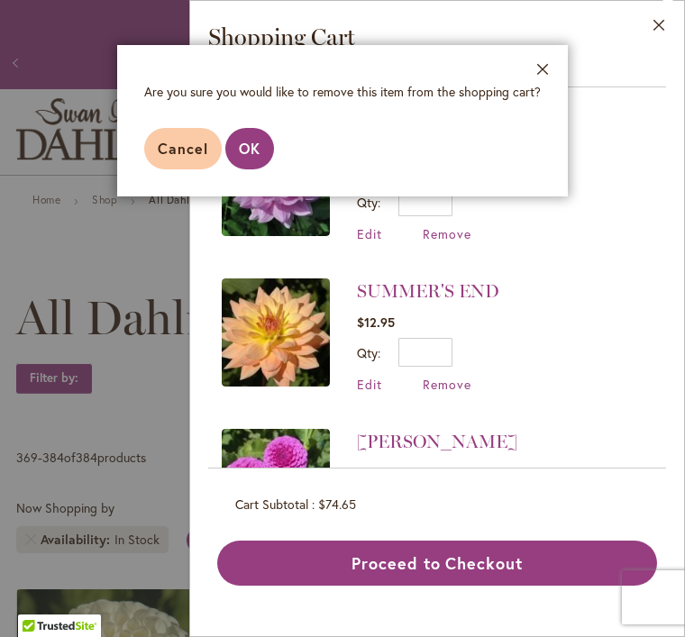
click at [251, 151] on span "OK" at bounding box center [250, 148] width 22 height 19
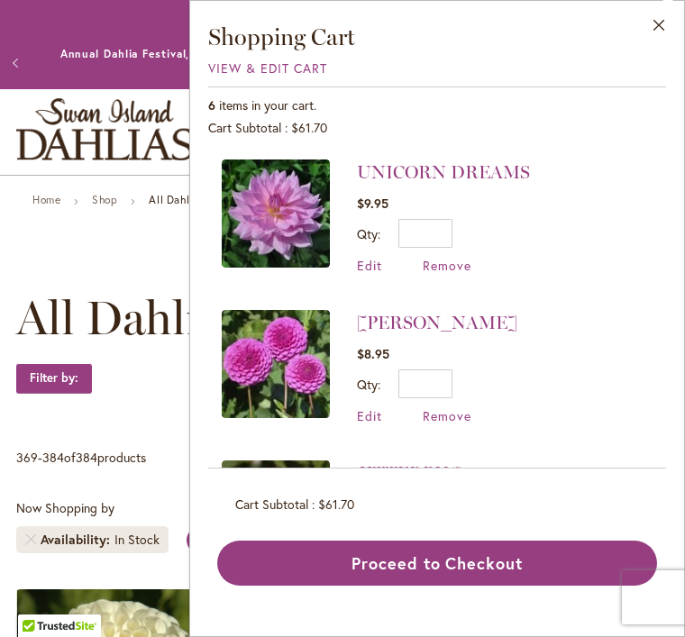
scroll to position [0, 0]
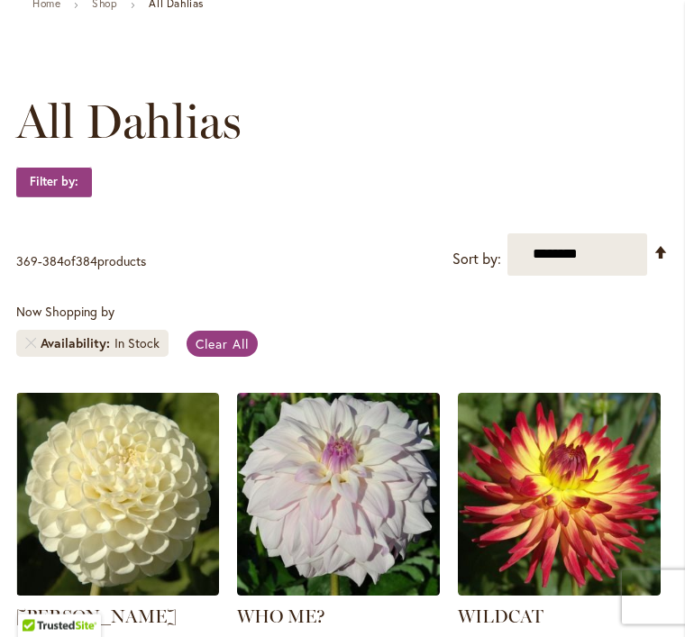
scroll to position [196, 0]
click at [580, 276] on select "**********" at bounding box center [577, 254] width 140 height 42
click at [54, 196] on strong "Filter by:" at bounding box center [54, 182] width 76 height 31
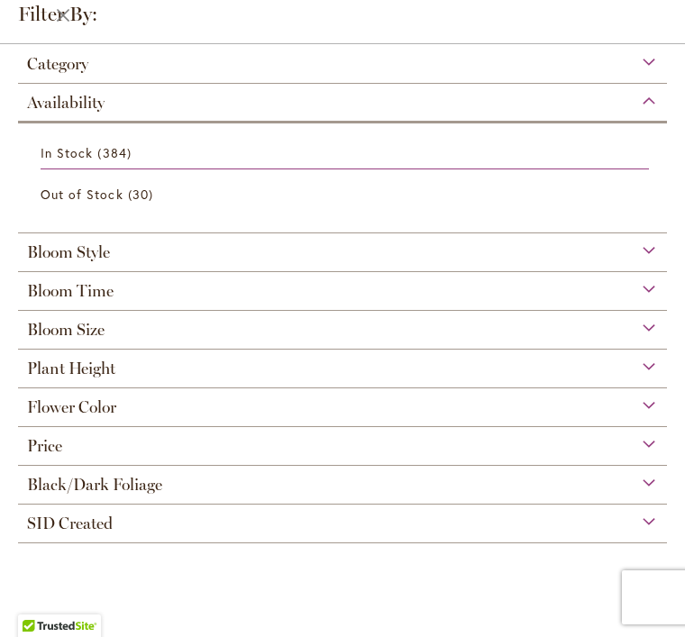
scroll to position [107, 0]
click at [169, 416] on div "Flower Color" at bounding box center [342, 402] width 649 height 29
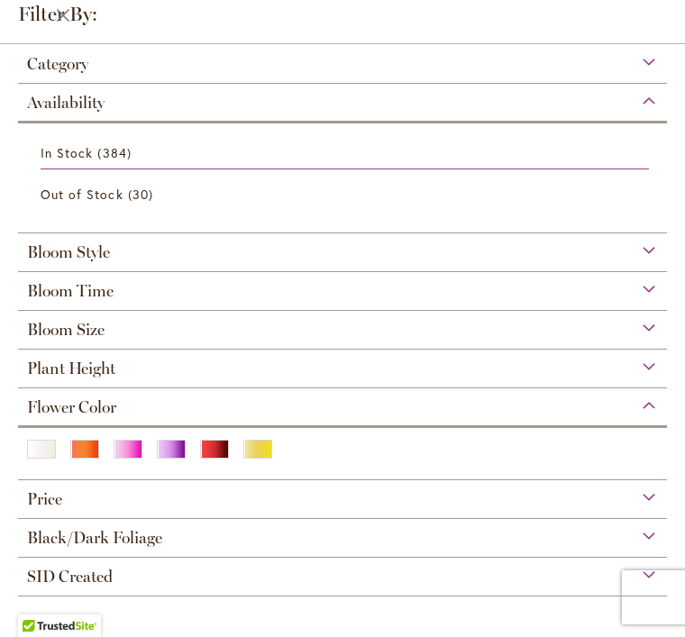
click at [182, 454] on div "Purple" at bounding box center [171, 449] width 29 height 19
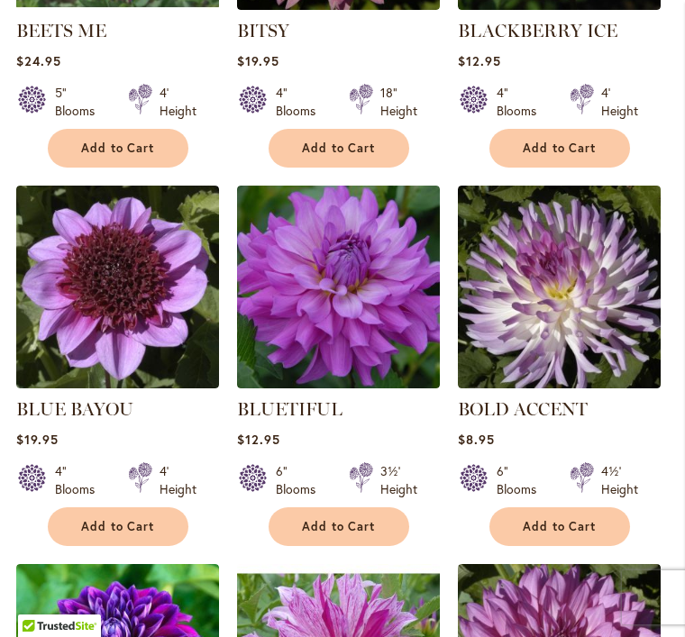
scroll to position [1168, 0]
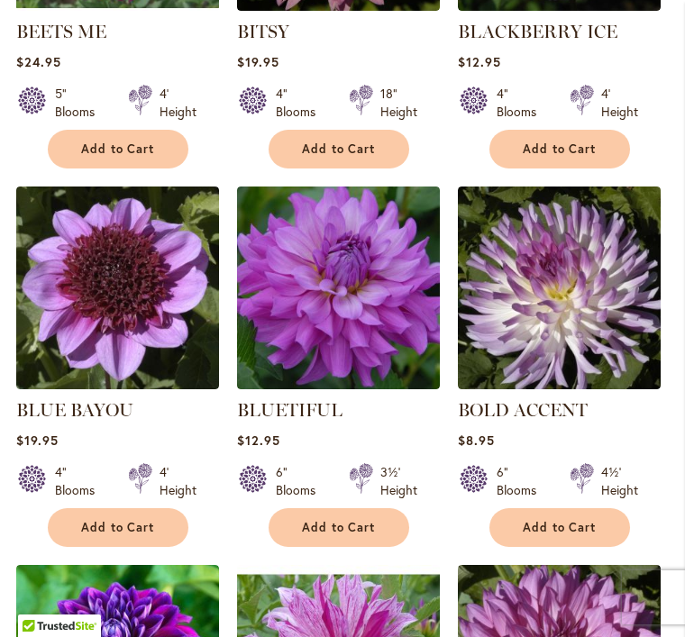
click at [339, 535] on span "Add to Cart" at bounding box center [339, 527] width 74 height 15
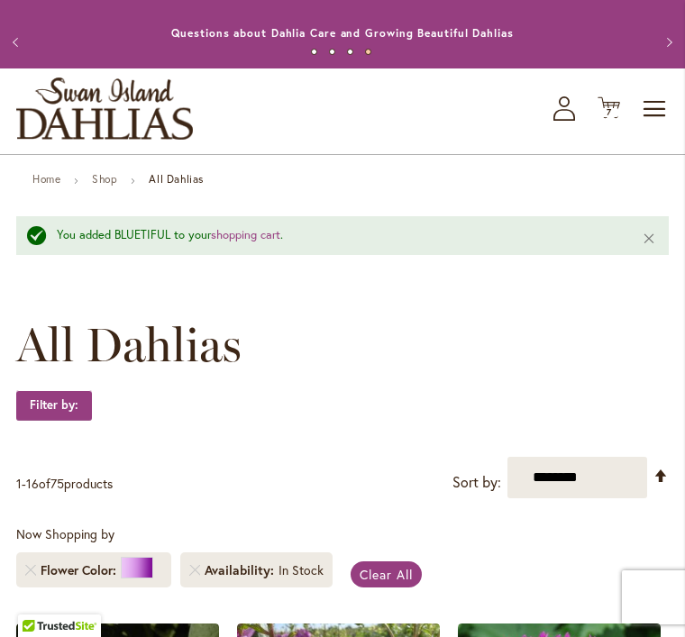
scroll to position [0, 0]
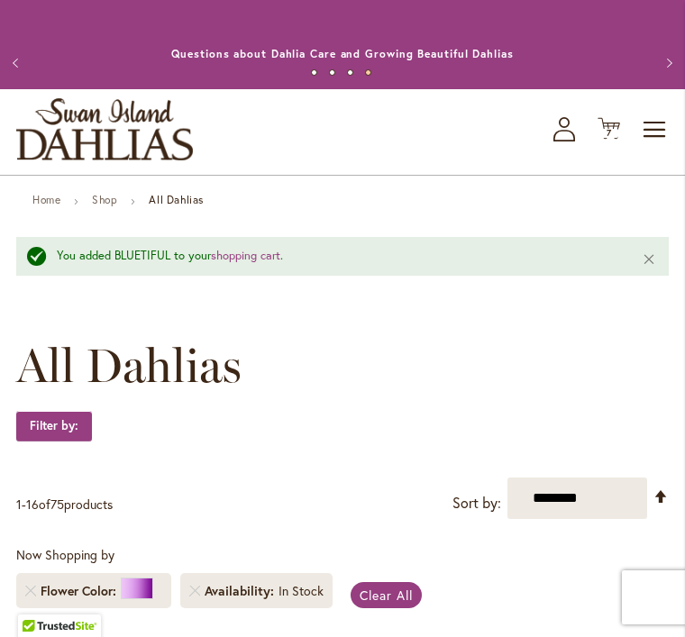
click at [609, 139] on span "7" at bounding box center [608, 133] width 5 height 12
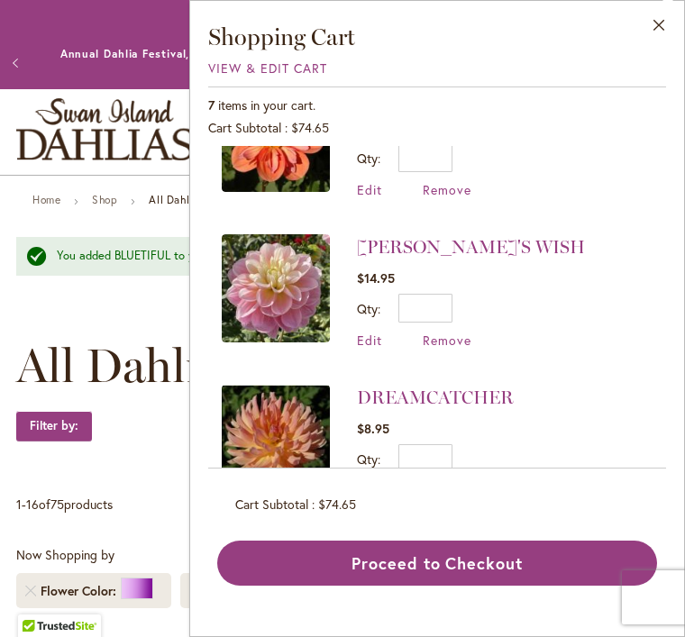
scroll to position [677, 0]
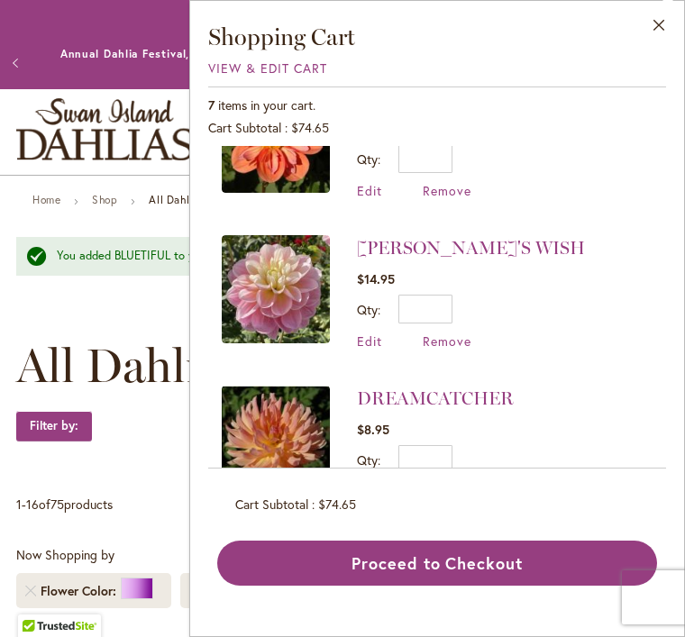
click at [426, 586] on button "Proceed to Checkout" at bounding box center [437, 563] width 440 height 45
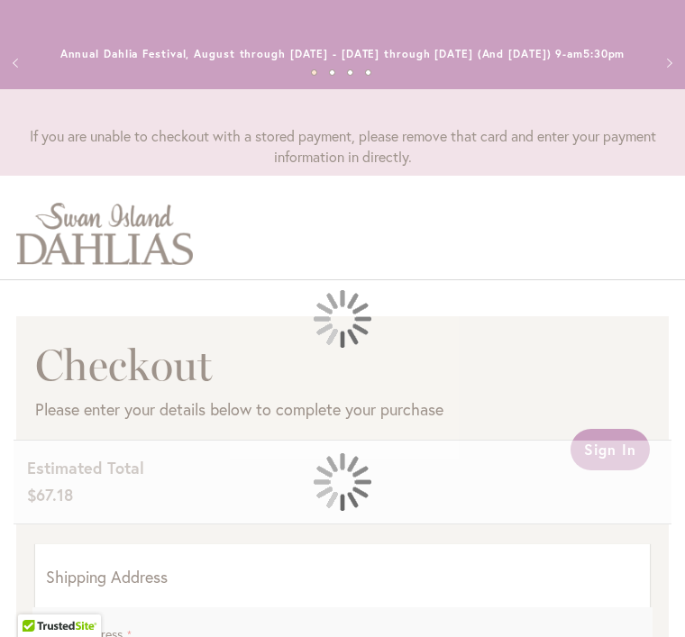
select select "**"
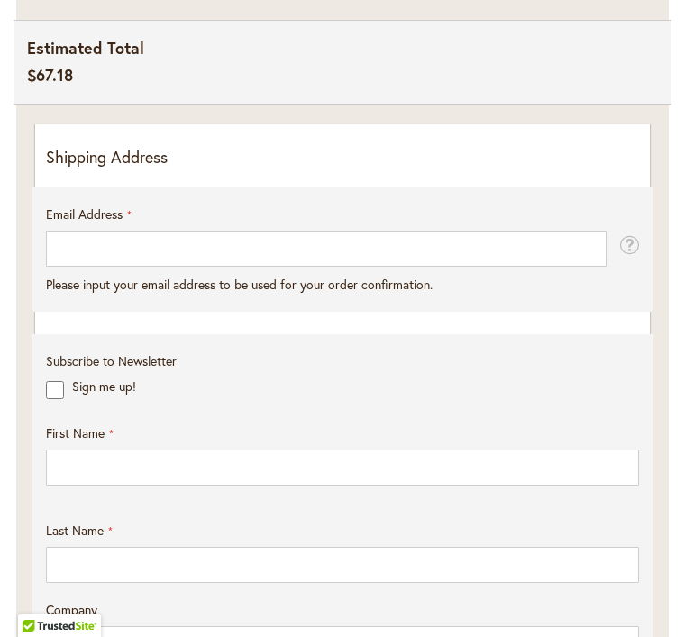
scroll to position [422, 0]
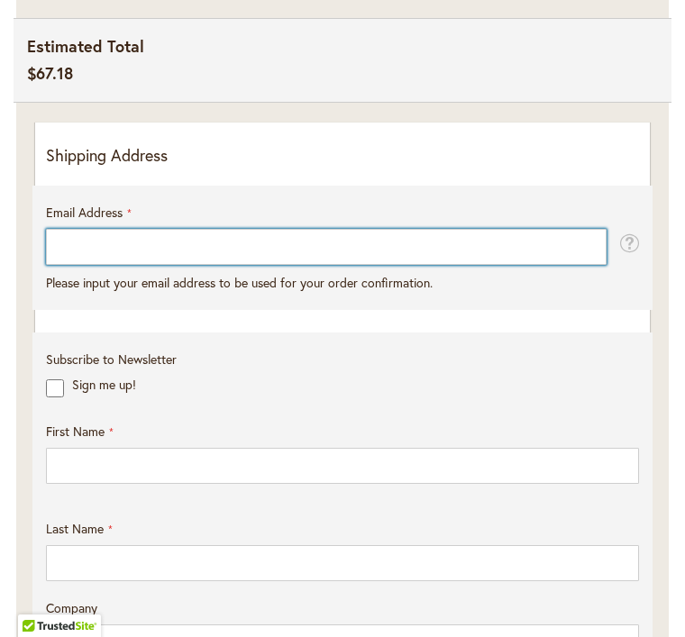
click at [82, 263] on input "Email Address" at bounding box center [326, 247] width 560 height 36
click at [82, 264] on input "Email Address" at bounding box center [326, 247] width 560 height 36
type input "**********"
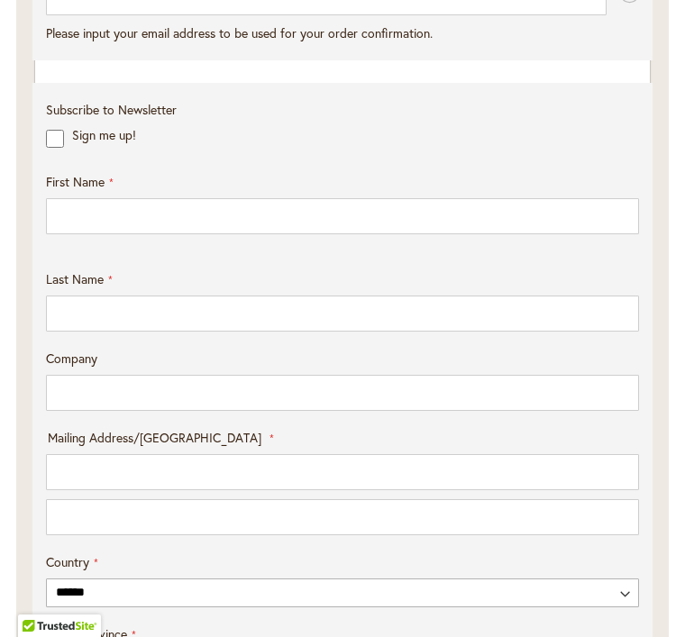
scroll to position [672, 0]
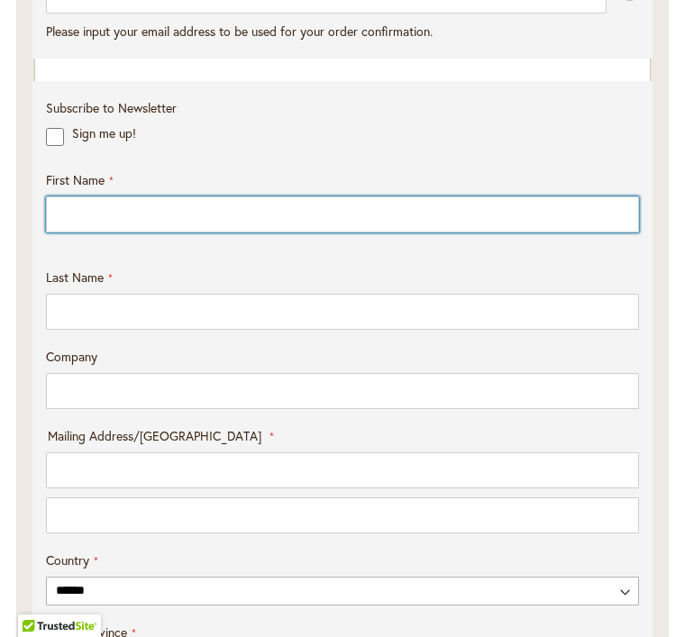
click at [87, 223] on input "First Name" at bounding box center [342, 214] width 593 height 36
type input "********"
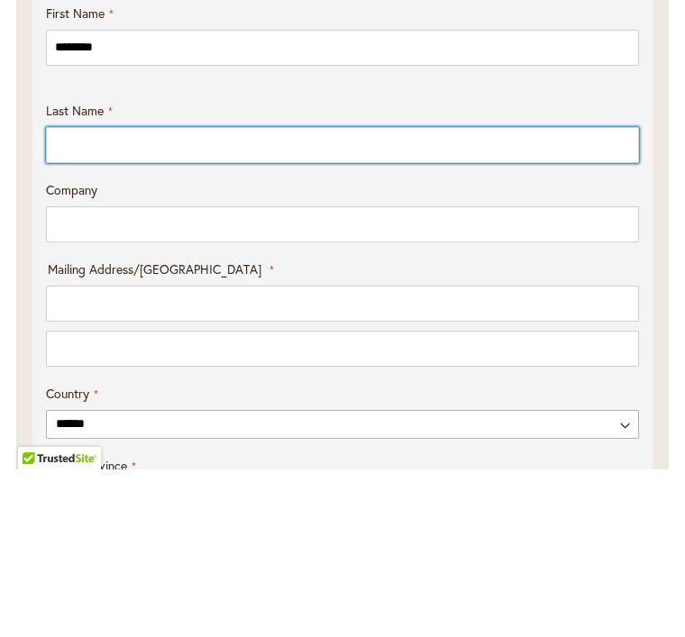
type input "******"
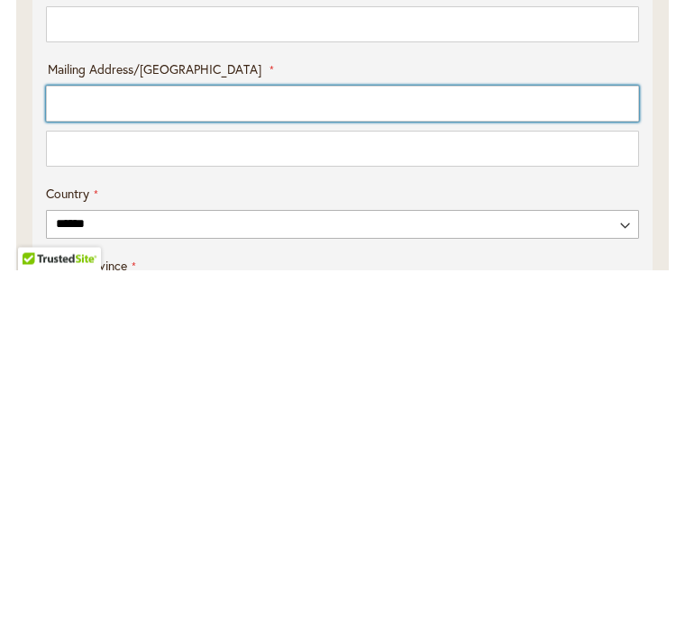
click at [63, 453] on input "Mailing Address/PO BOX: Line 1" at bounding box center [342, 471] width 593 height 36
type input "**********"
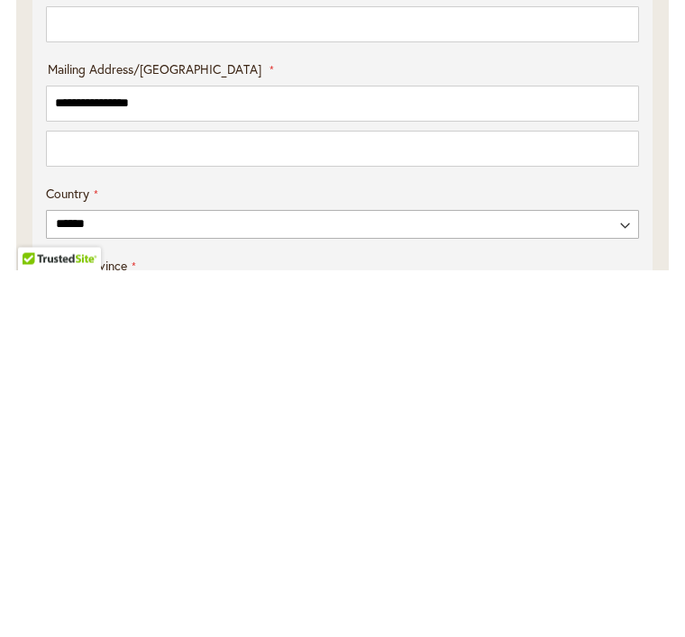
select select "**"
type input "********"
type input "*****"
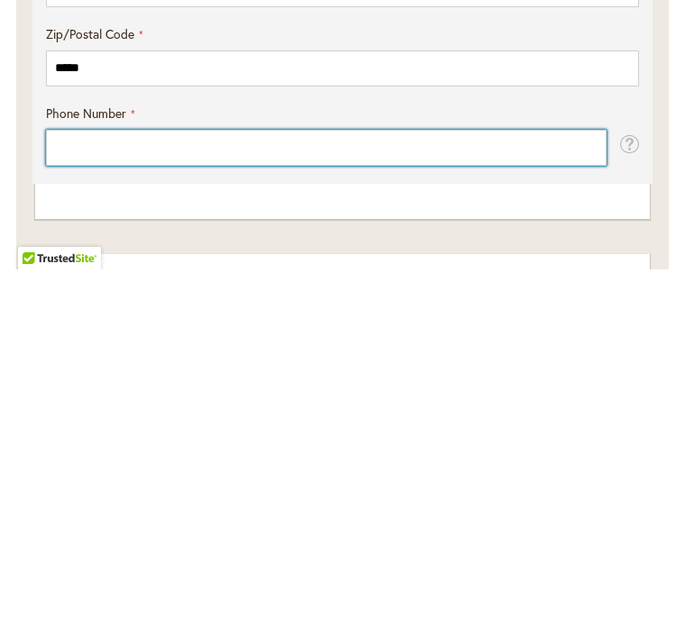
scroll to position [1093, 0]
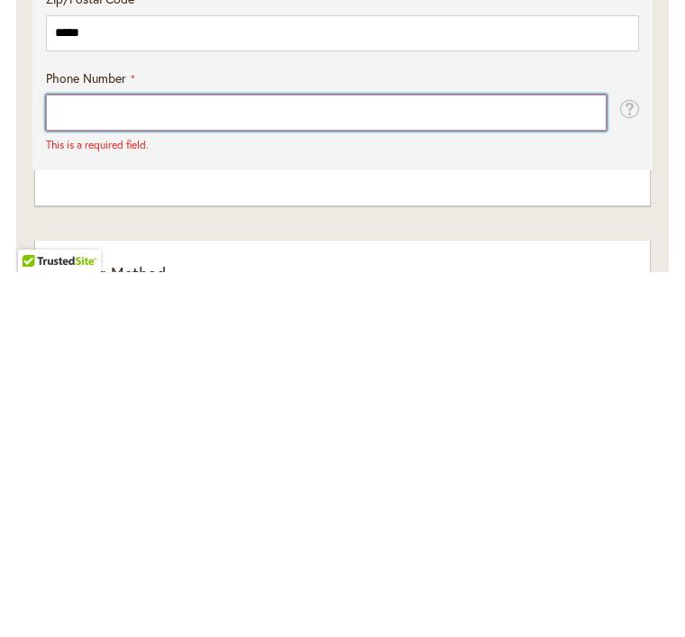
click at [67, 460] on input "Phone Number" at bounding box center [326, 478] width 560 height 36
click at [61, 460] on input "Phone Number" at bounding box center [326, 478] width 560 height 36
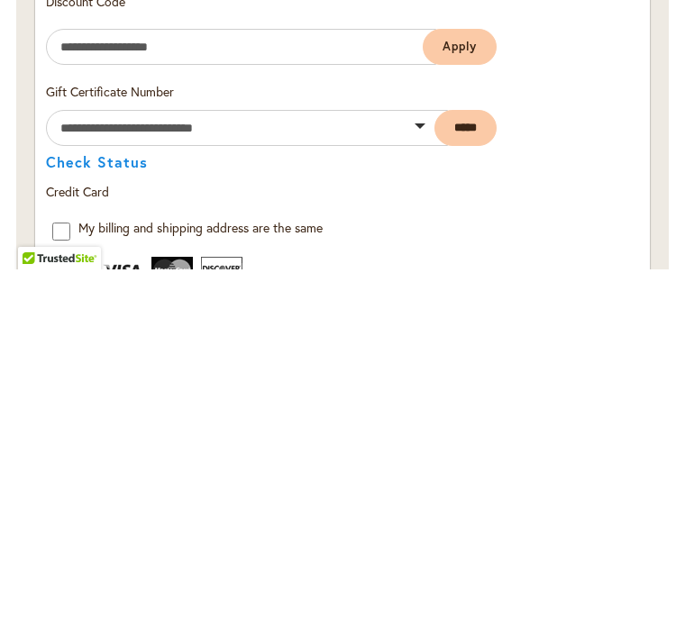
scroll to position [1883, 0]
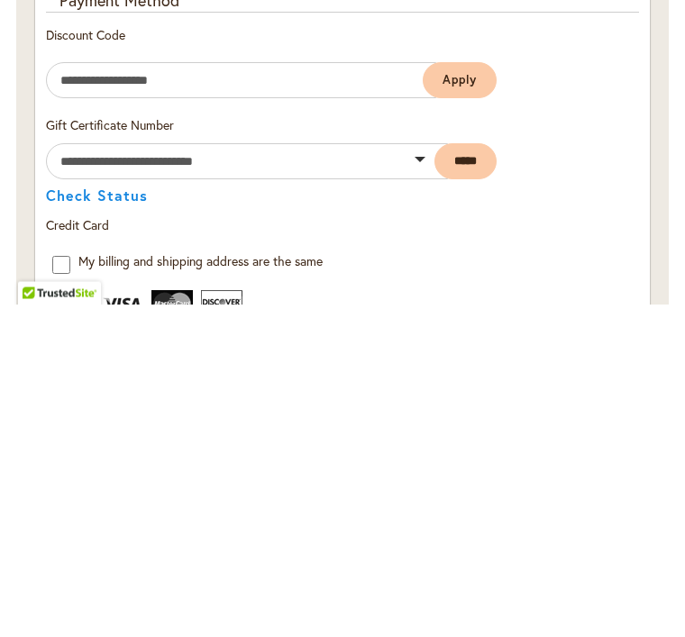
type input "**********"
click at [460, 405] on span "Apply" at bounding box center [459, 412] width 34 height 15
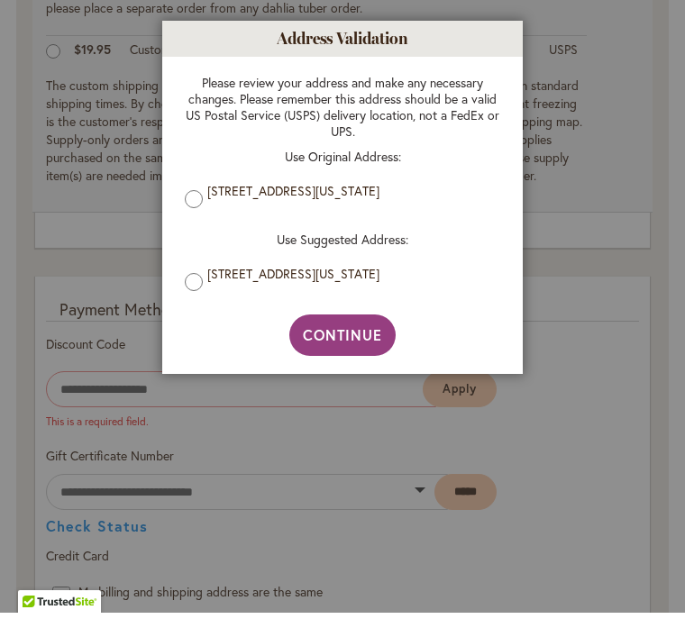
scroll to position [1909, 0]
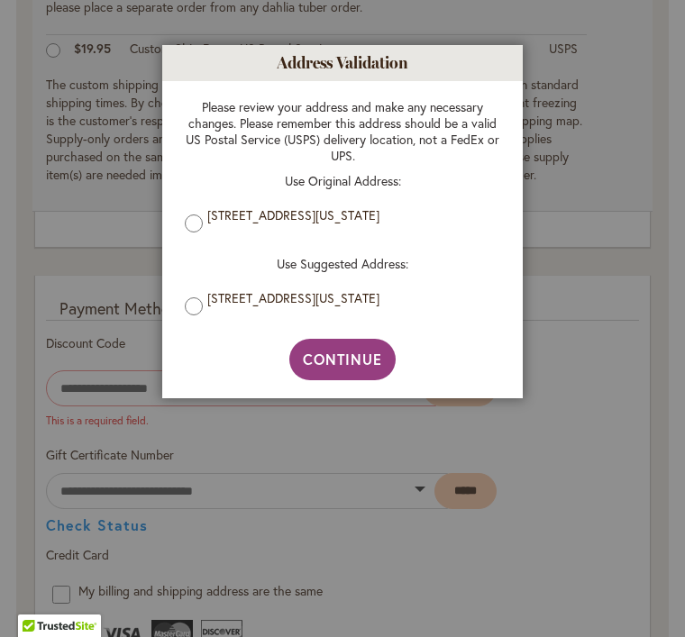
click at [351, 357] on span "Continue" at bounding box center [343, 359] width 80 height 19
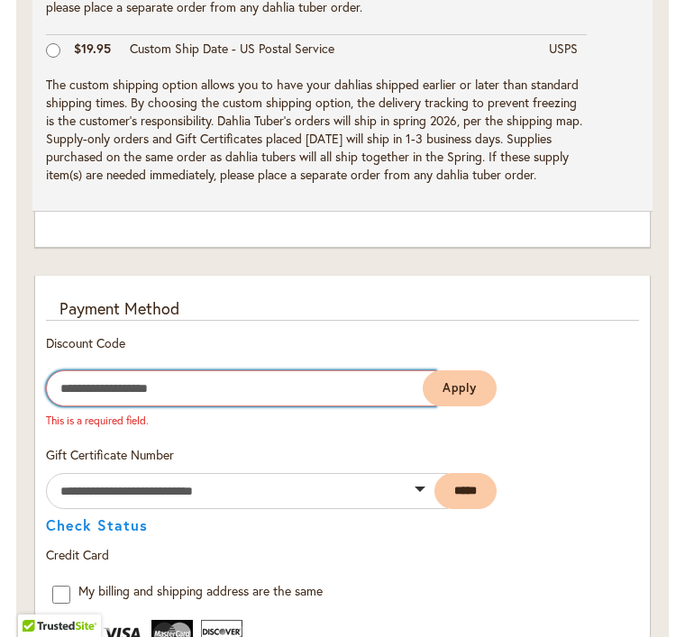
click at [132, 405] on input "Enter discount code" at bounding box center [241, 388] width 390 height 36
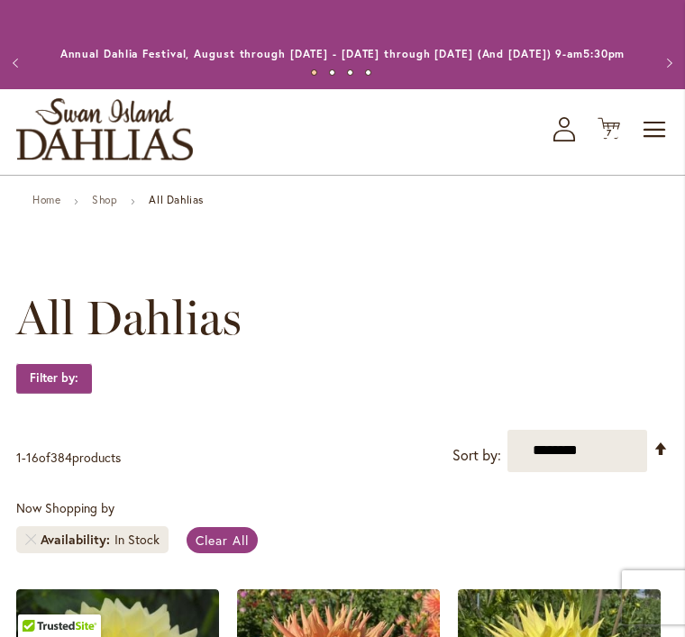
click at [615, 140] on icon at bounding box center [608, 129] width 23 height 22
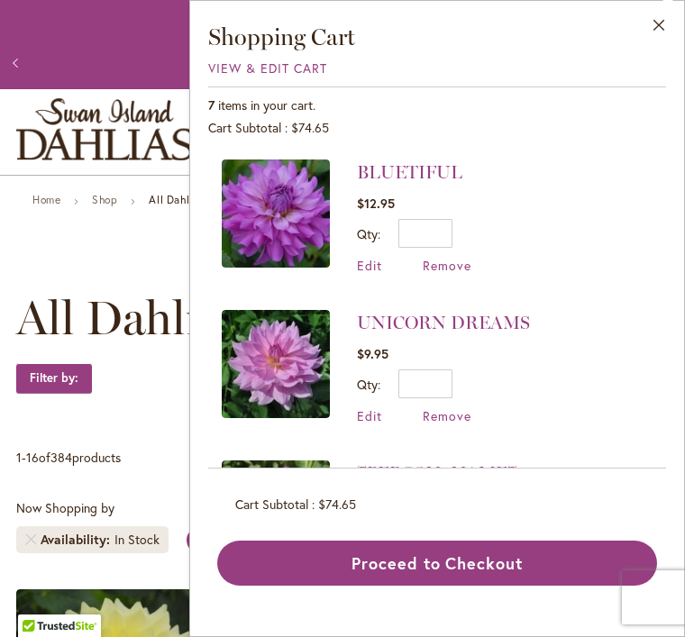
click at [456, 586] on button "Proceed to Checkout" at bounding box center [437, 563] width 440 height 45
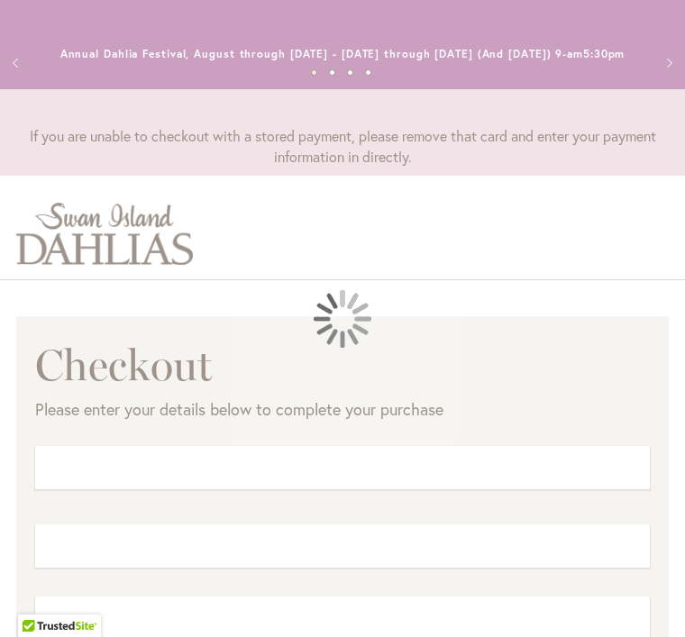
select select "**"
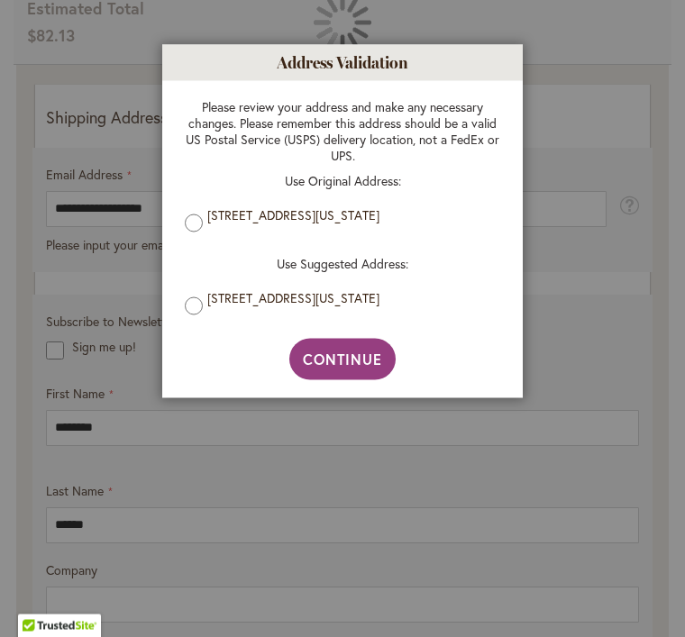
scroll to position [460, 0]
click at [356, 369] on span "Continue" at bounding box center [343, 359] width 80 height 19
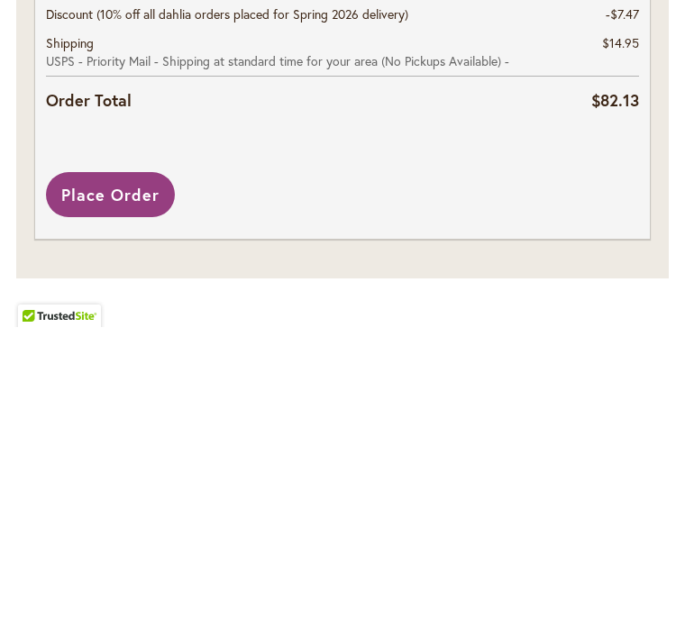
scroll to position [3326, 0]
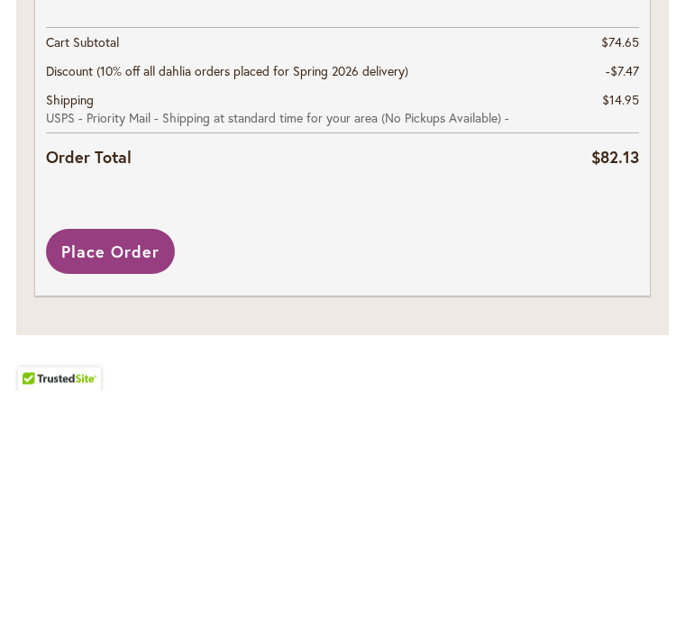
click at [103, 488] on span "Place Order" at bounding box center [110, 499] width 98 height 22
